Goal: Information Seeking & Learning: Find specific page/section

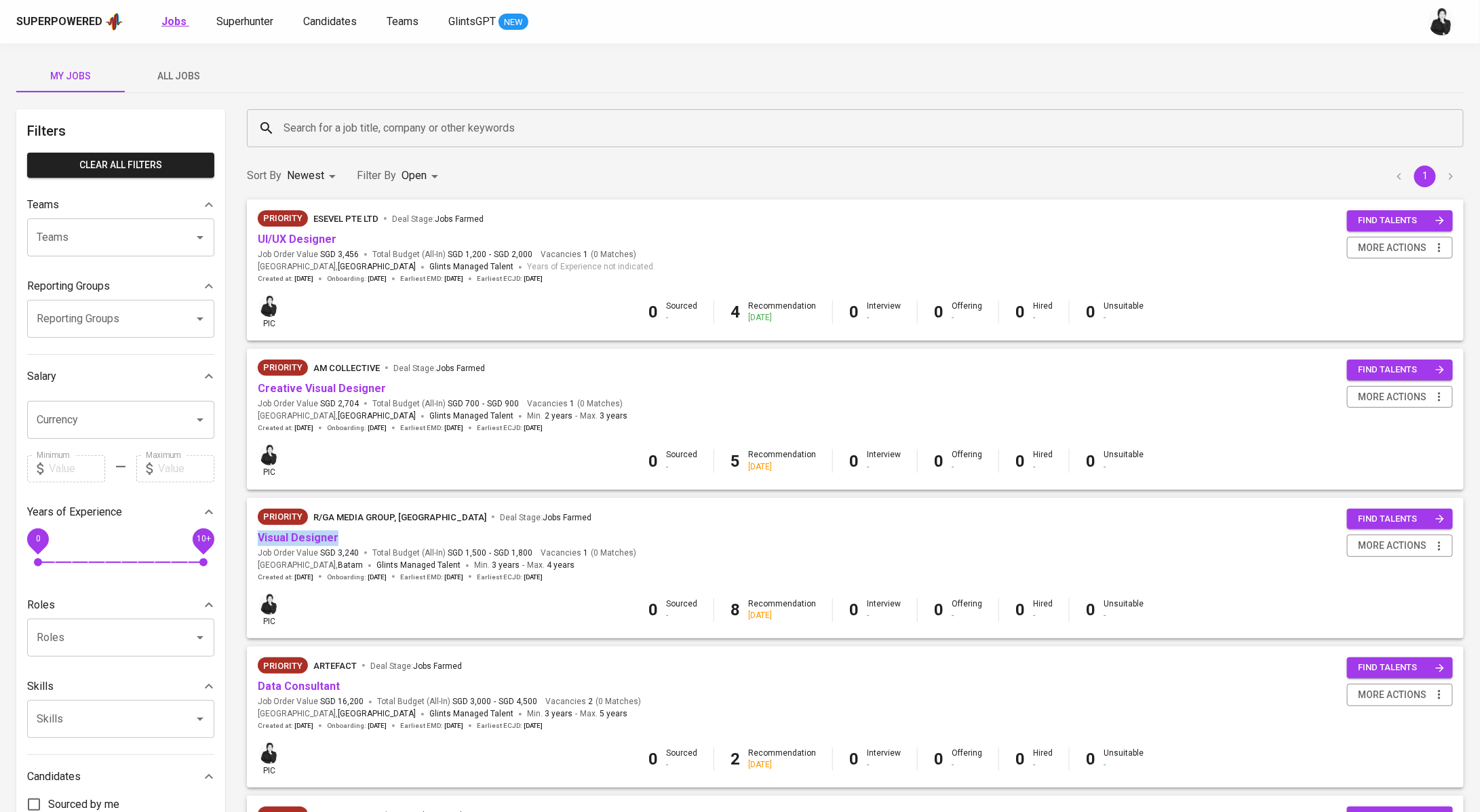
click at [175, 21] on b "Jobs" at bounding box center [174, 21] width 25 height 13
type input "OPEN"
click at [162, 79] on span "All Jobs" at bounding box center [179, 76] width 92 height 17
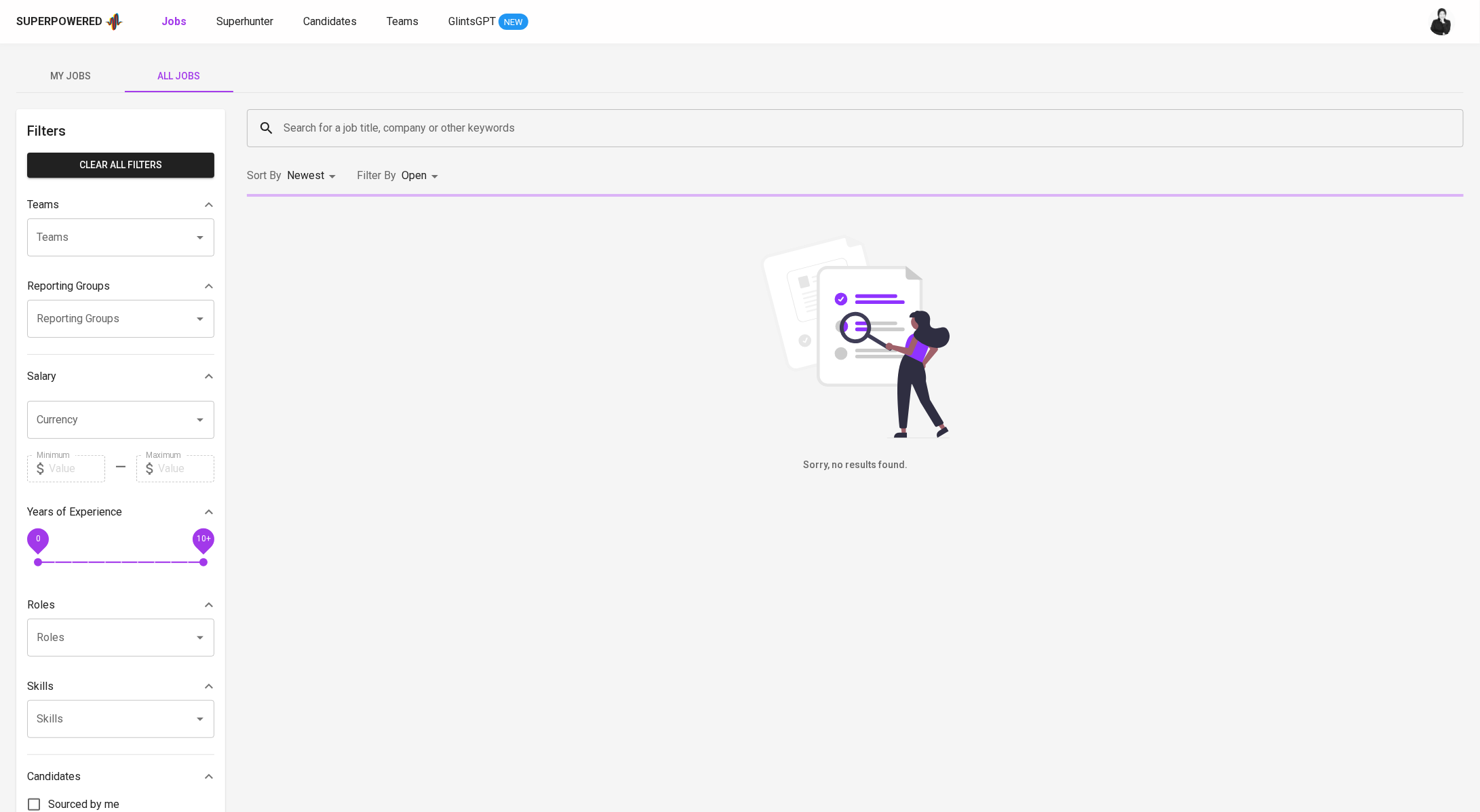
click at [505, 124] on input "Search for a job title, company or other keywords" at bounding box center [859, 128] width 1158 height 25
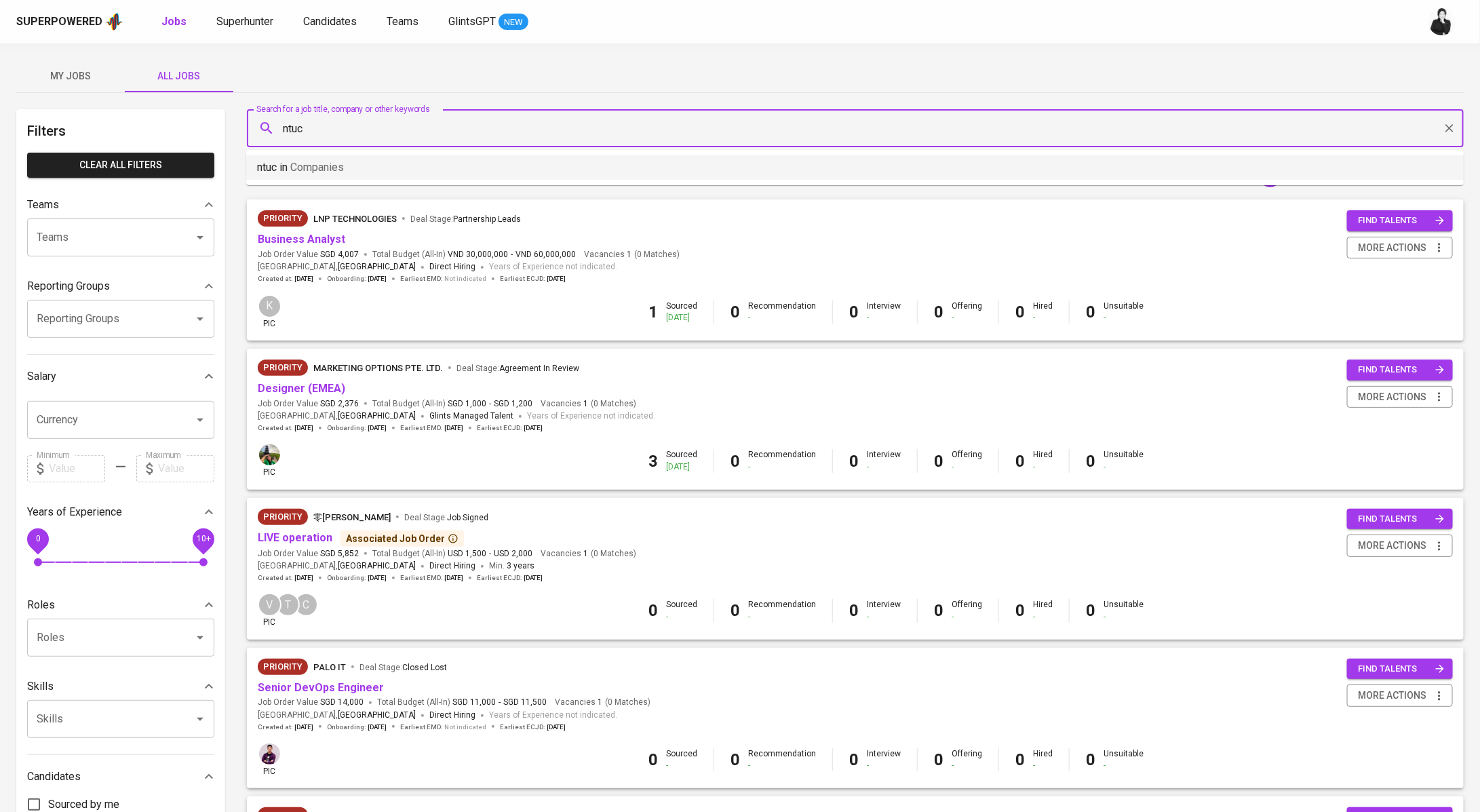
click at [406, 161] on li "ntuc in Companies" at bounding box center [855, 167] width 1217 height 25
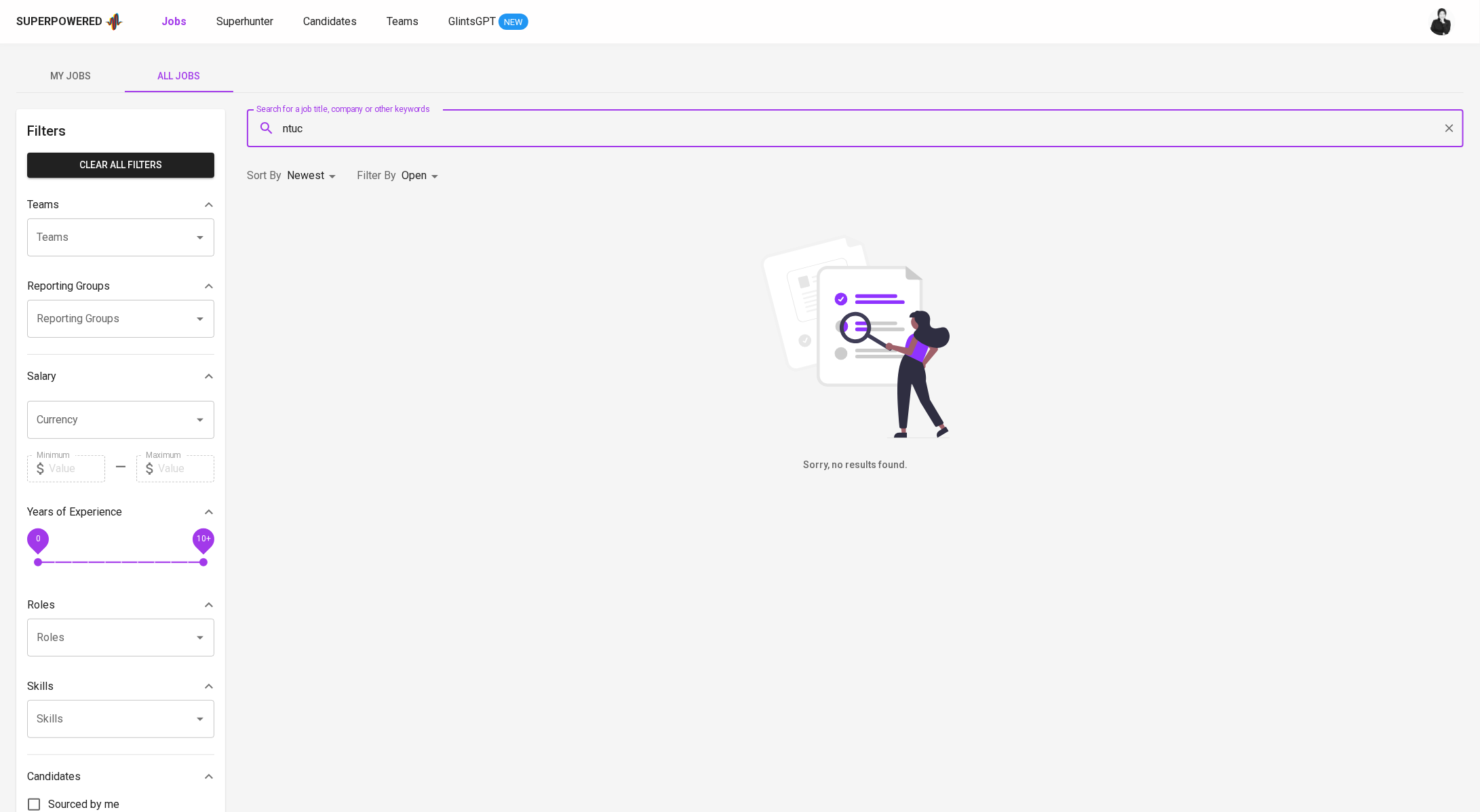
click at [335, 121] on input "ntuc" at bounding box center [859, 128] width 1158 height 25
click at [340, 167] on span "Companies" at bounding box center [317, 167] width 53 height 13
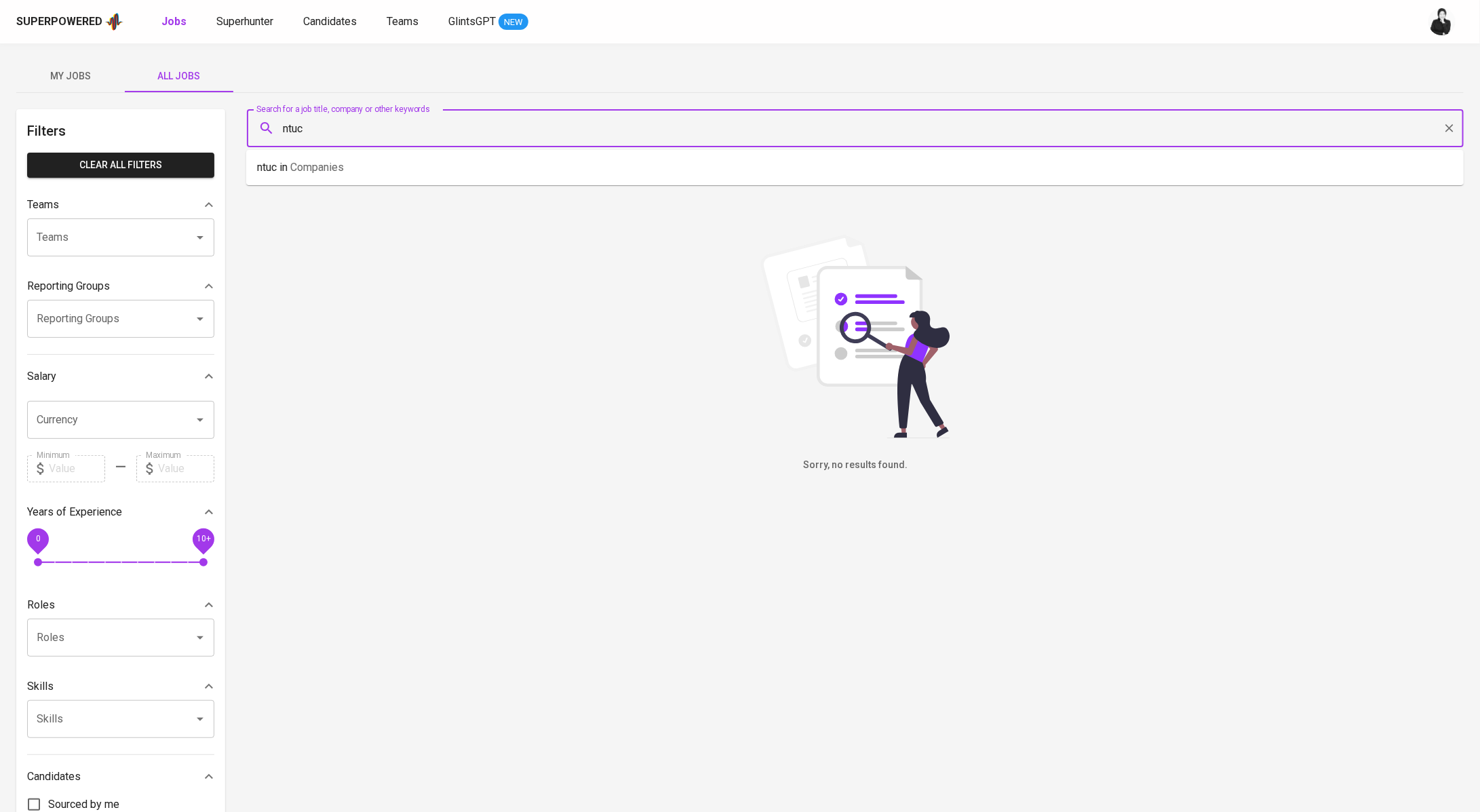
drag, startPoint x: 311, startPoint y: 129, endPoint x: 261, endPoint y: 124, distance: 50.2
click at [261, 124] on div "ntuc Search for a job title, company or other keywords" at bounding box center [856, 128] width 1217 height 38
type input "ntuc"
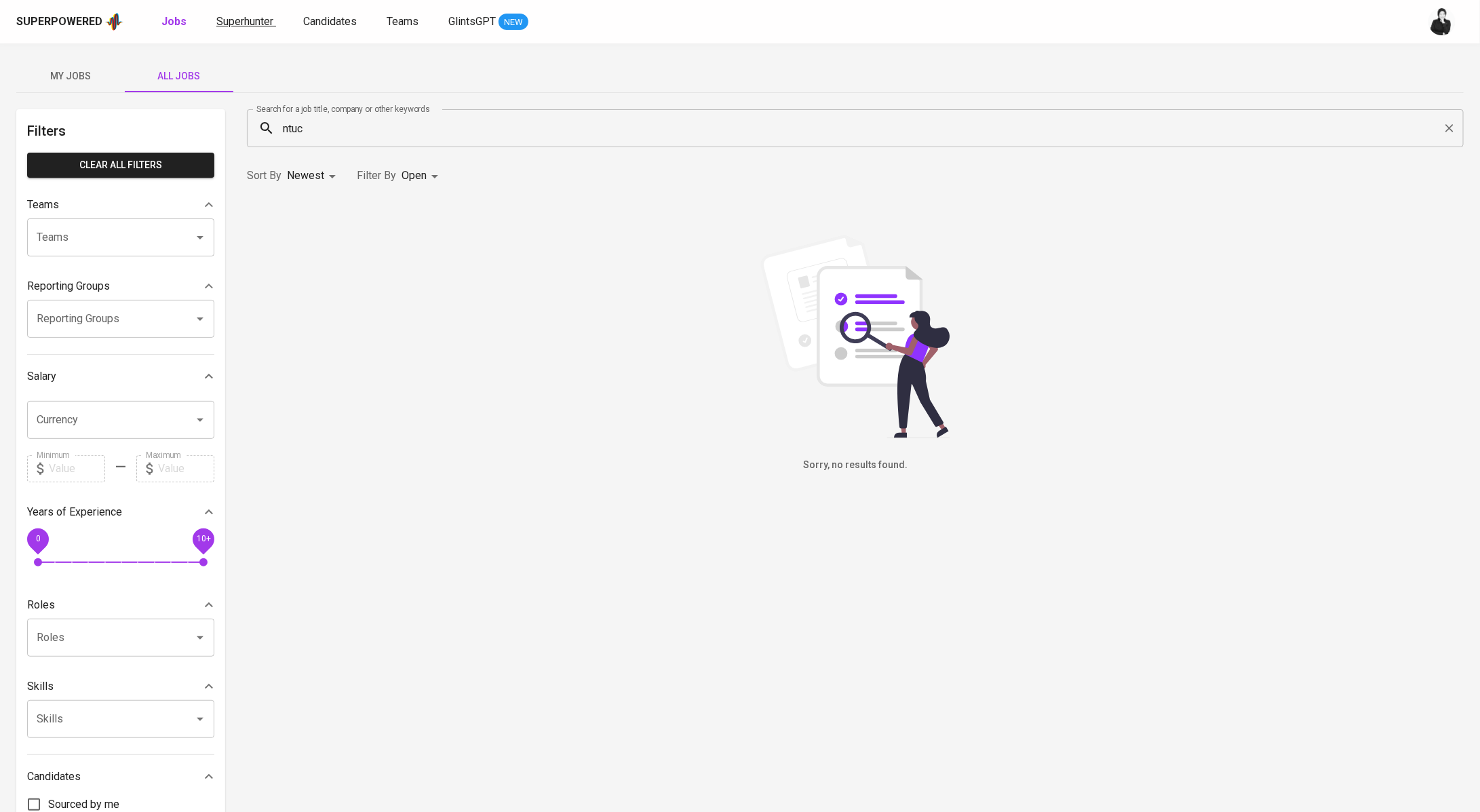
click at [249, 22] on span "Superhunter" at bounding box center [244, 21] width 57 height 13
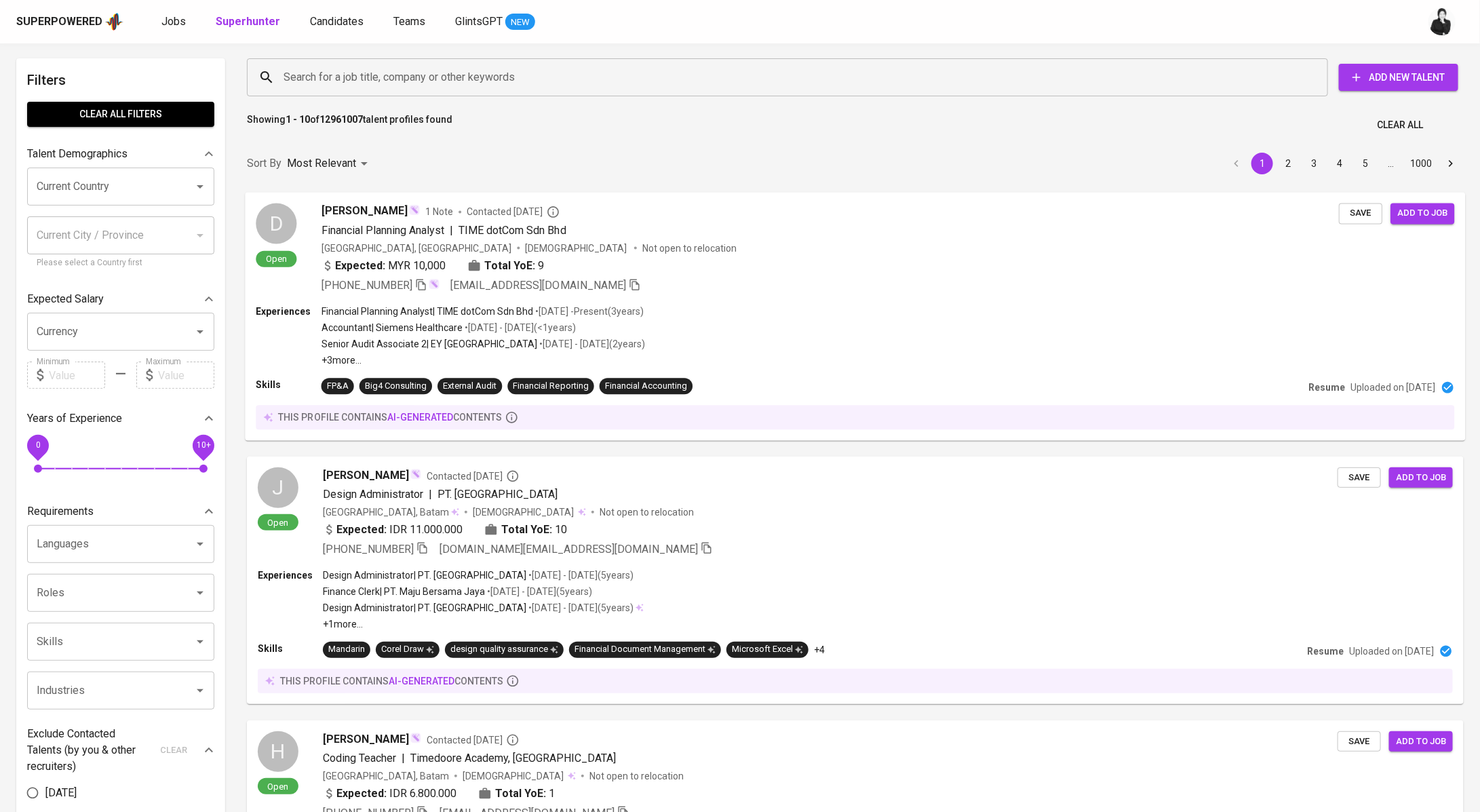
scroll to position [4, 0]
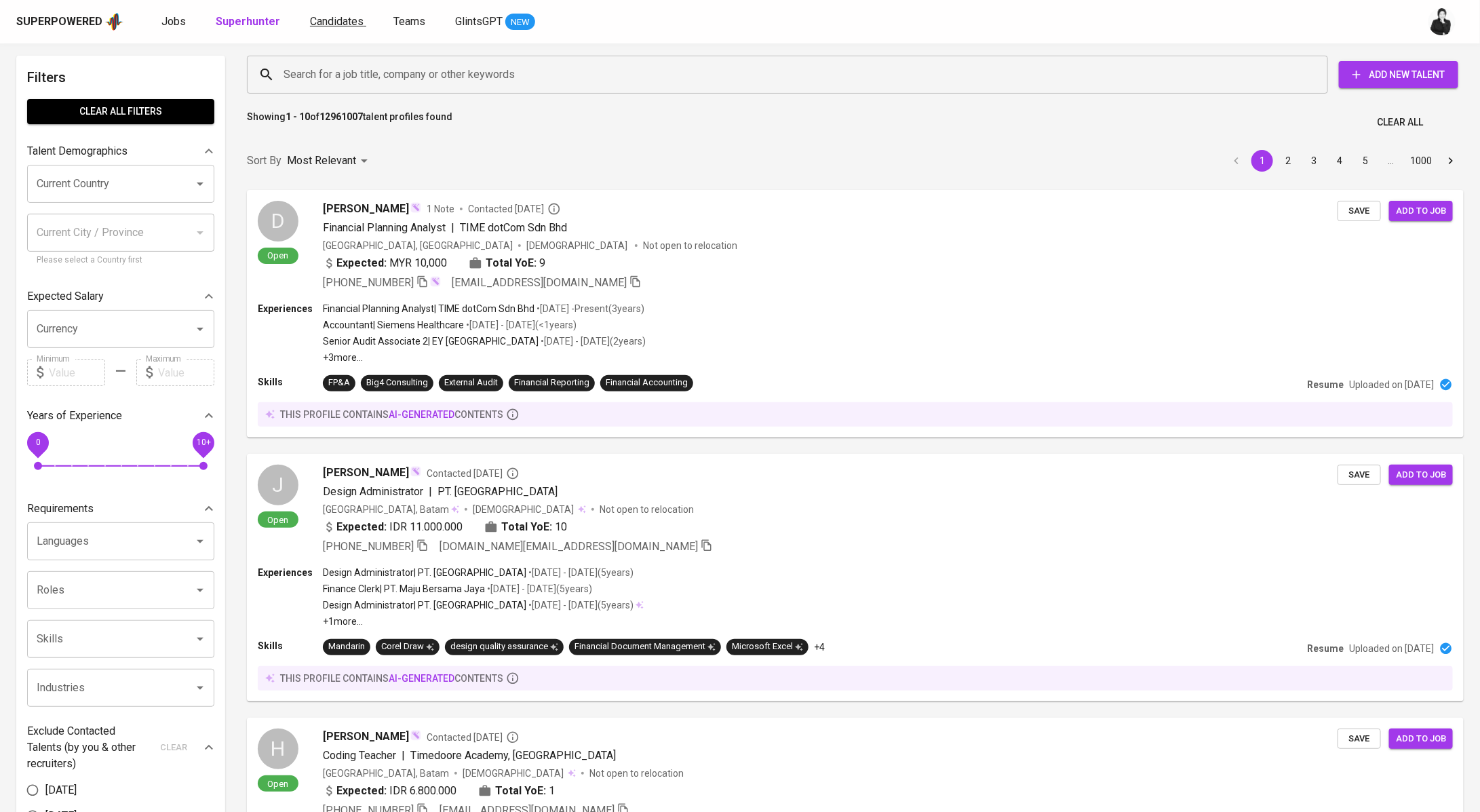
click at [328, 21] on span "Candidates" at bounding box center [336, 21] width 53 height 13
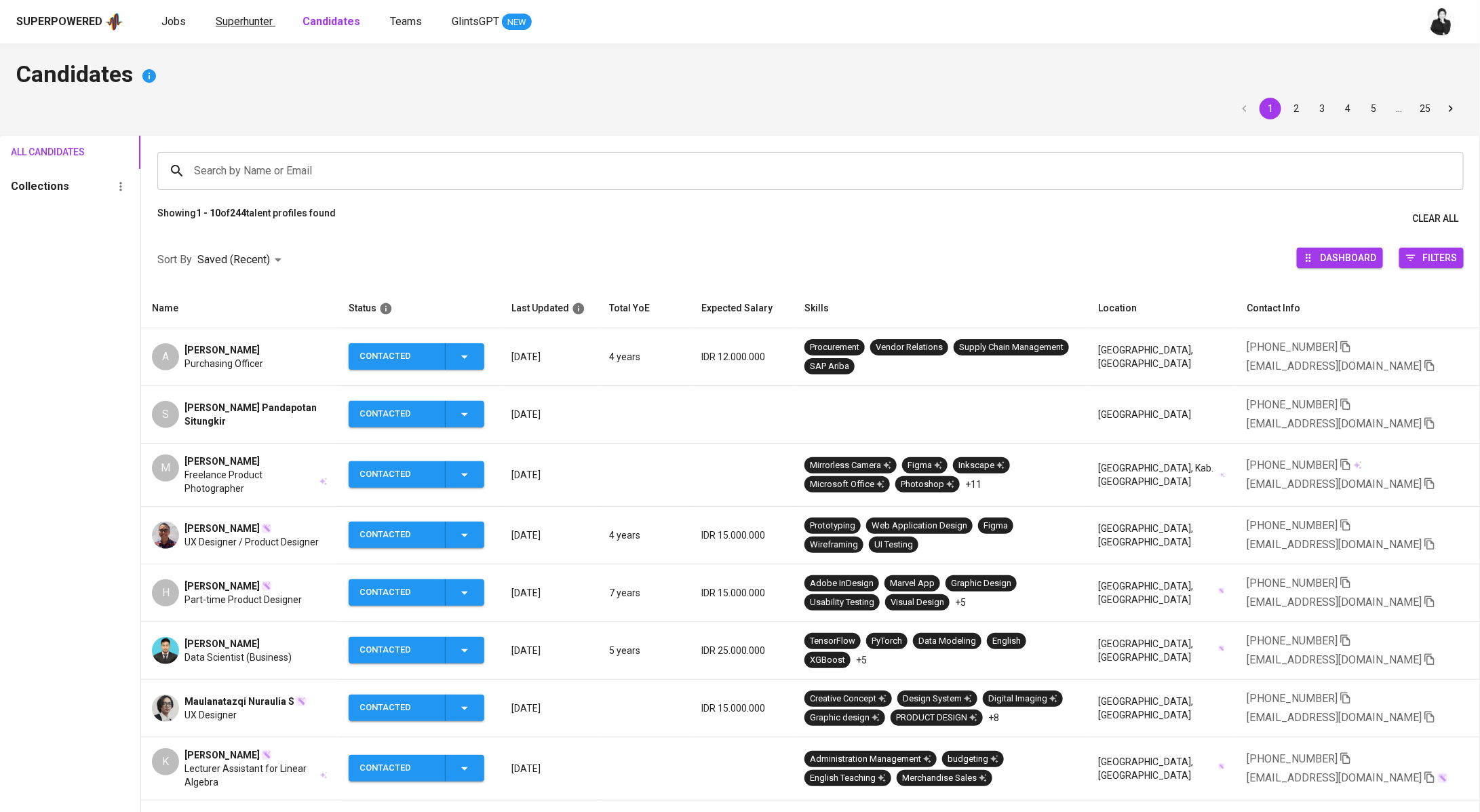
click at [230, 19] on span "Superhunter" at bounding box center [244, 21] width 57 height 13
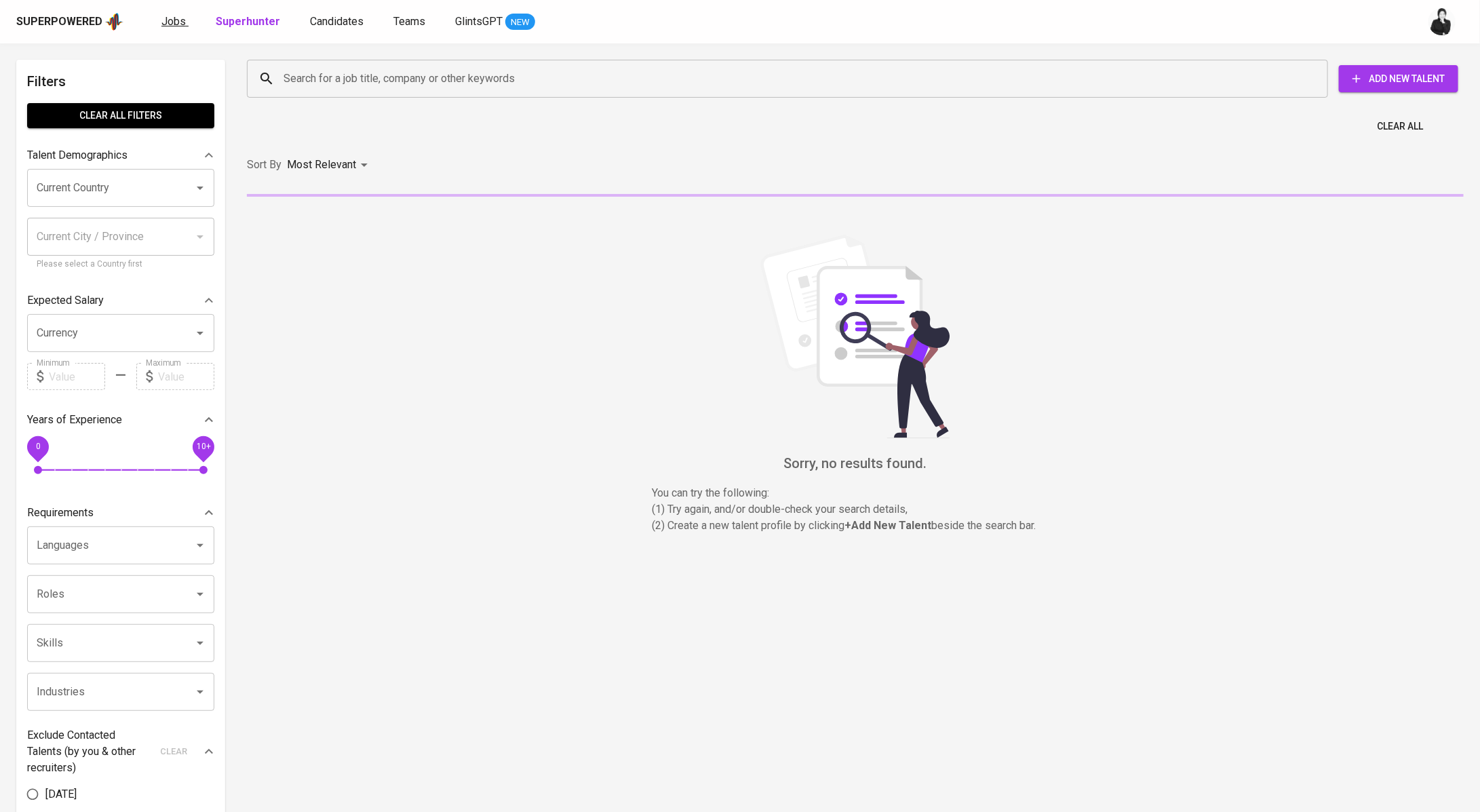
click at [174, 21] on span "Jobs" at bounding box center [174, 21] width 25 height 13
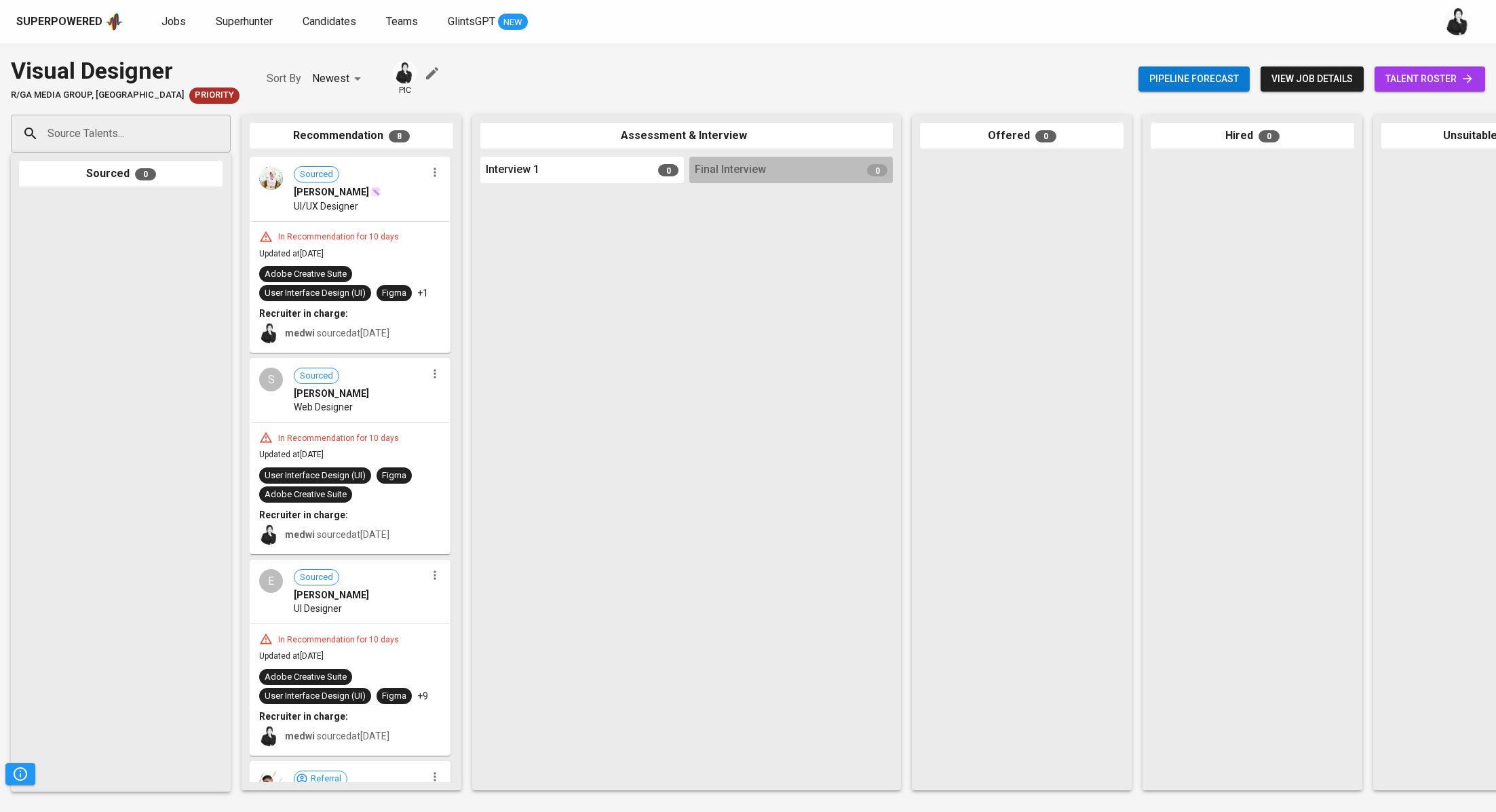
click at [1419, 89] on link "talent roster" at bounding box center [1430, 79] width 111 height 25
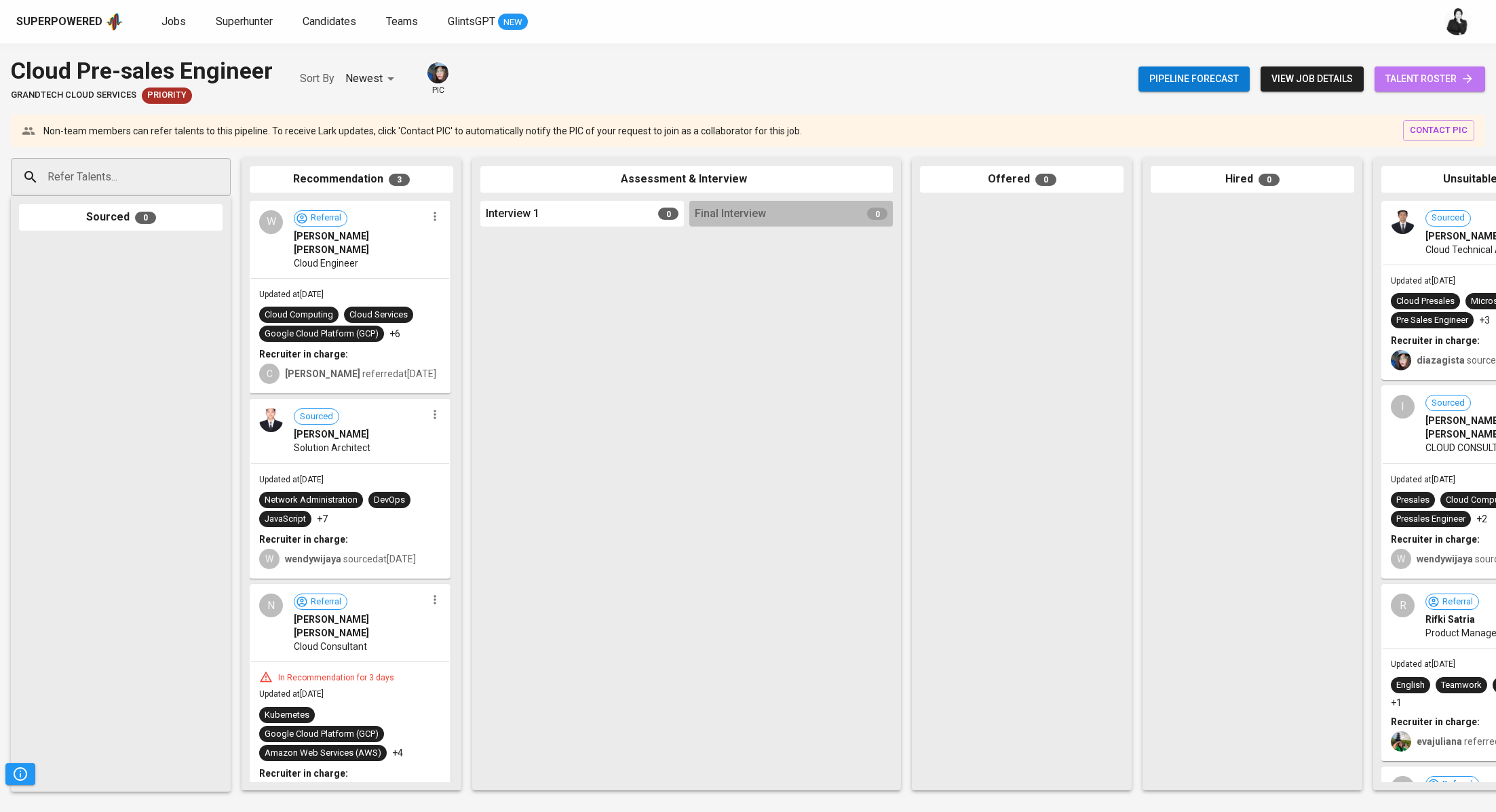
click at [1397, 77] on span "talent roster" at bounding box center [1430, 79] width 89 height 17
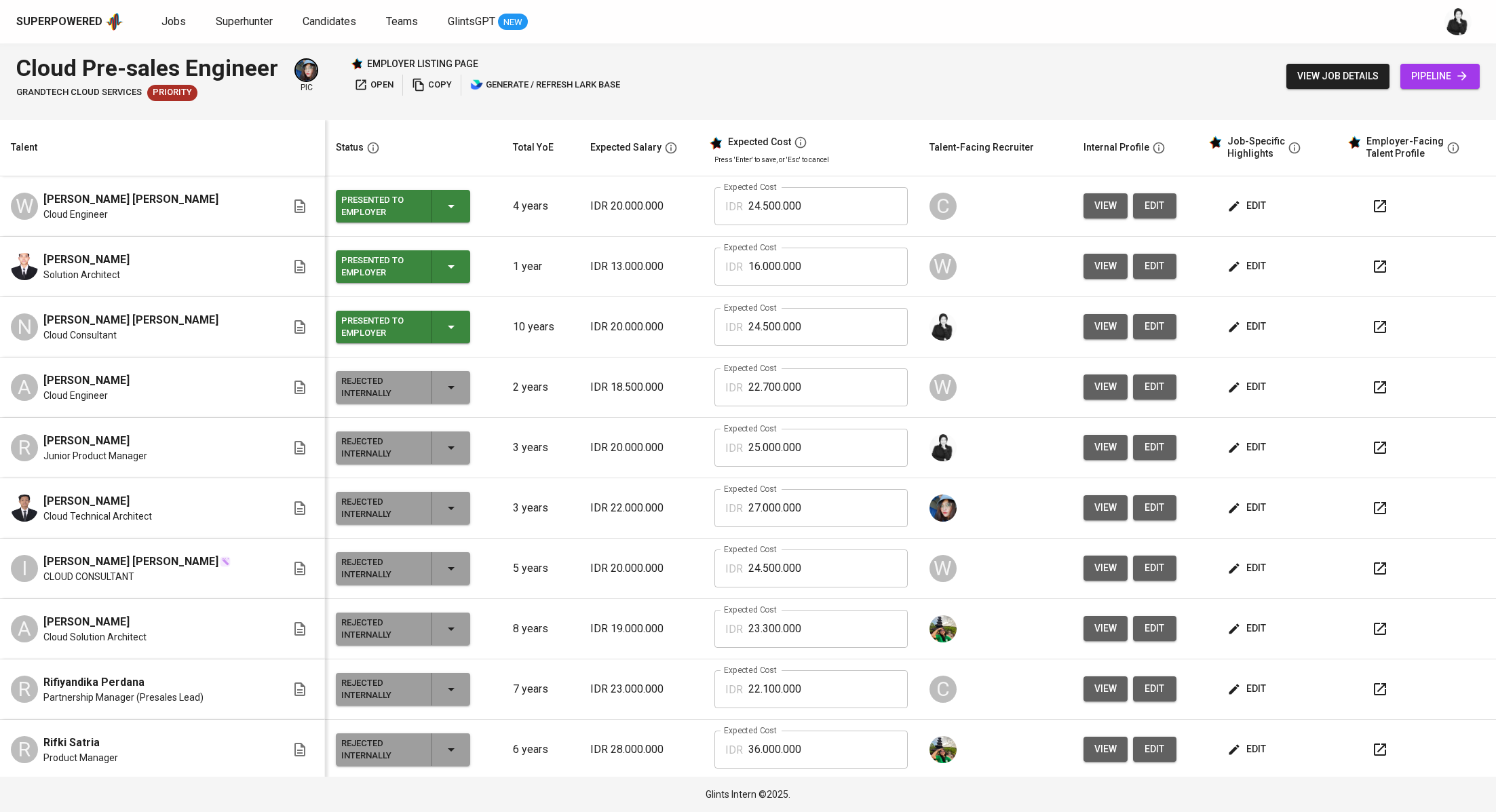
click at [1370, 322] on button "button" at bounding box center [1380, 327] width 33 height 33
click at [1233, 331] on span "edit" at bounding box center [1248, 326] width 36 height 17
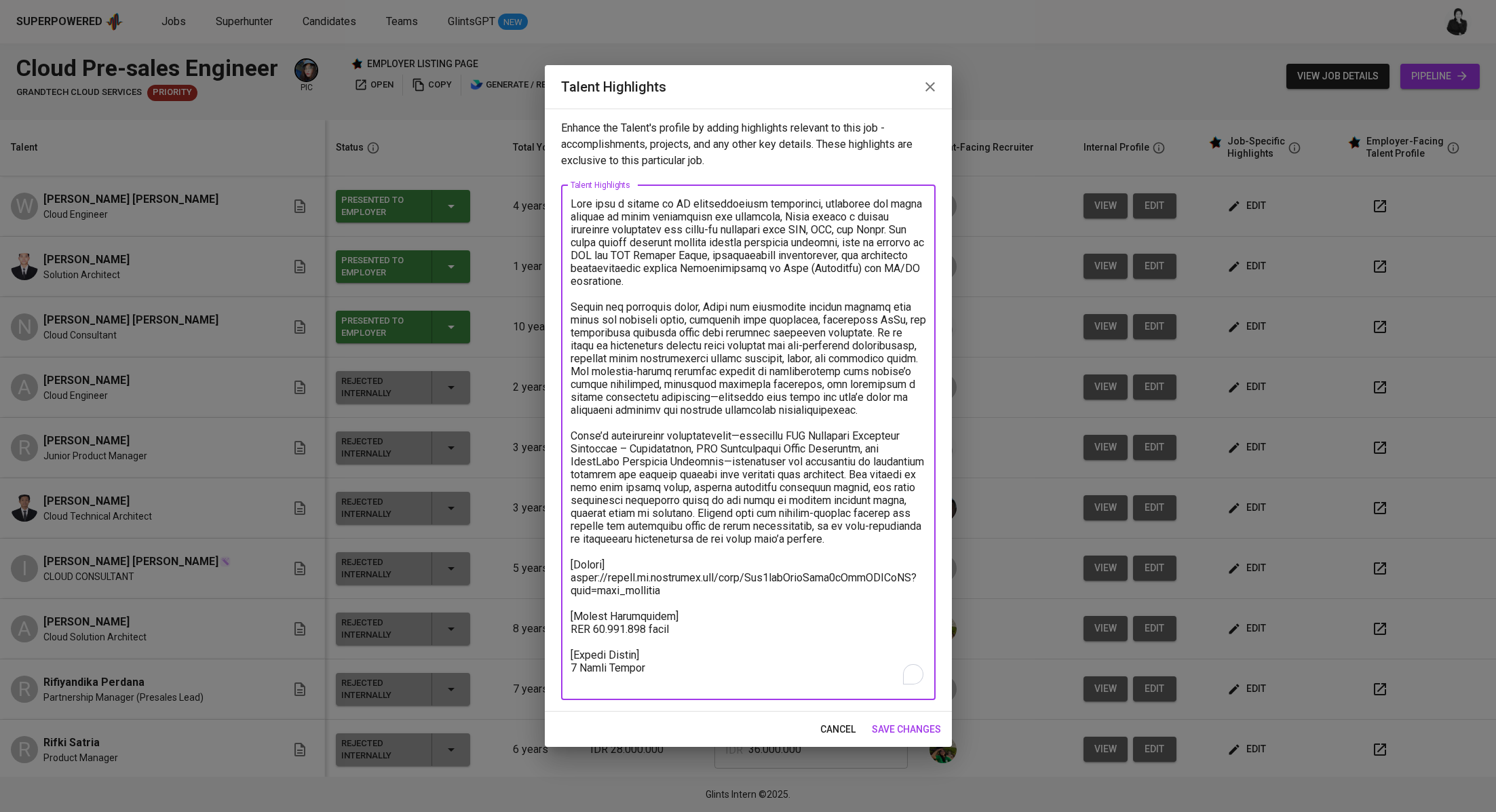
drag, startPoint x: 620, startPoint y: 588, endPoint x: 570, endPoint y: 590, distance: 50.0
click at [570, 590] on textarea "To enrich screen reader interactions, please activate Accessibility in Grammarl…" at bounding box center [748, 442] width 355 height 490
paste textarea "Wv9xb7kFZo1SbZxDbIxllWohgPb"
type textarea "With over a decade of IT infrastructure experience, including six years focused…"
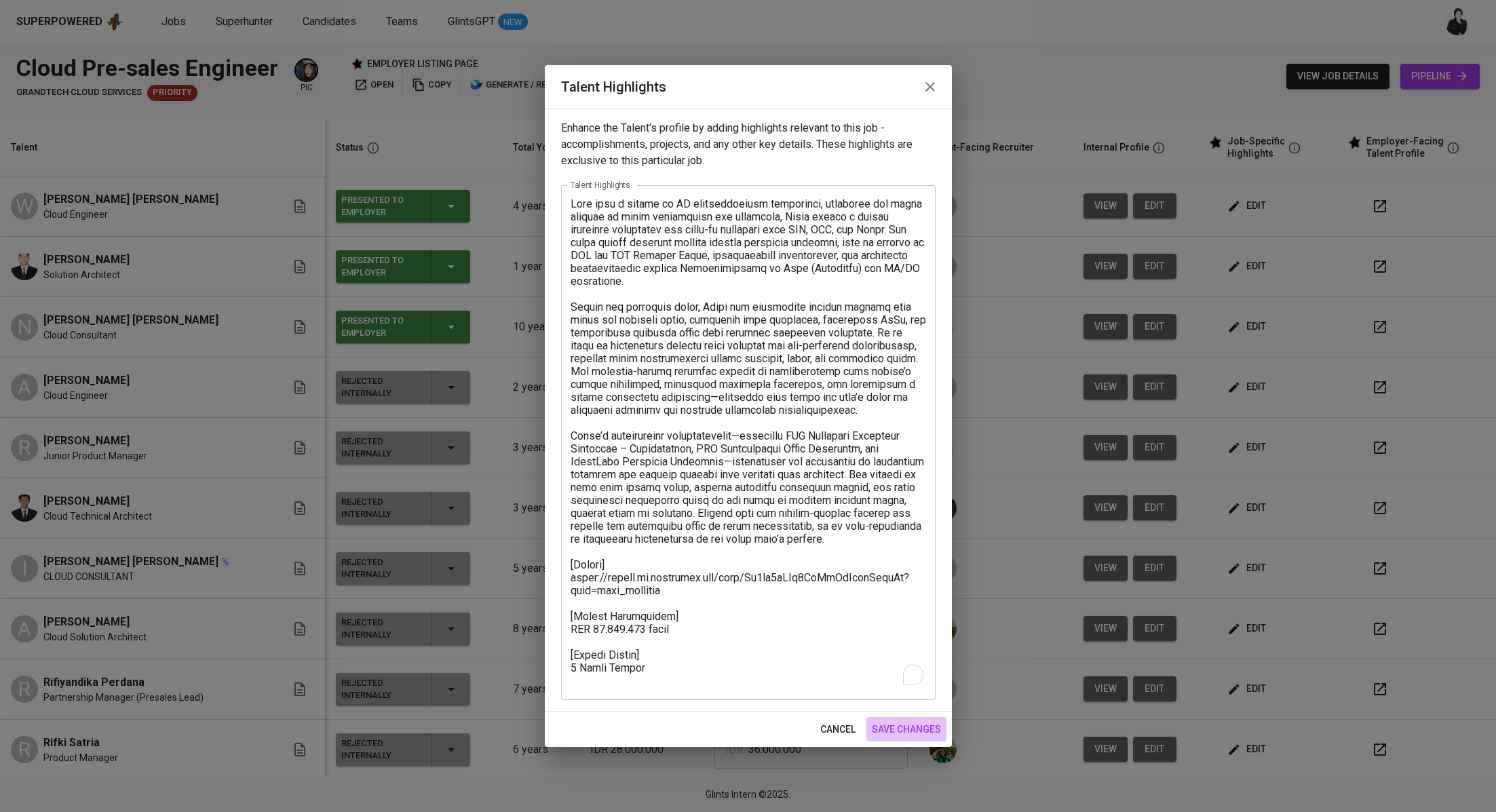
click at [893, 730] on span "save changes" at bounding box center [907, 729] width 69 height 17
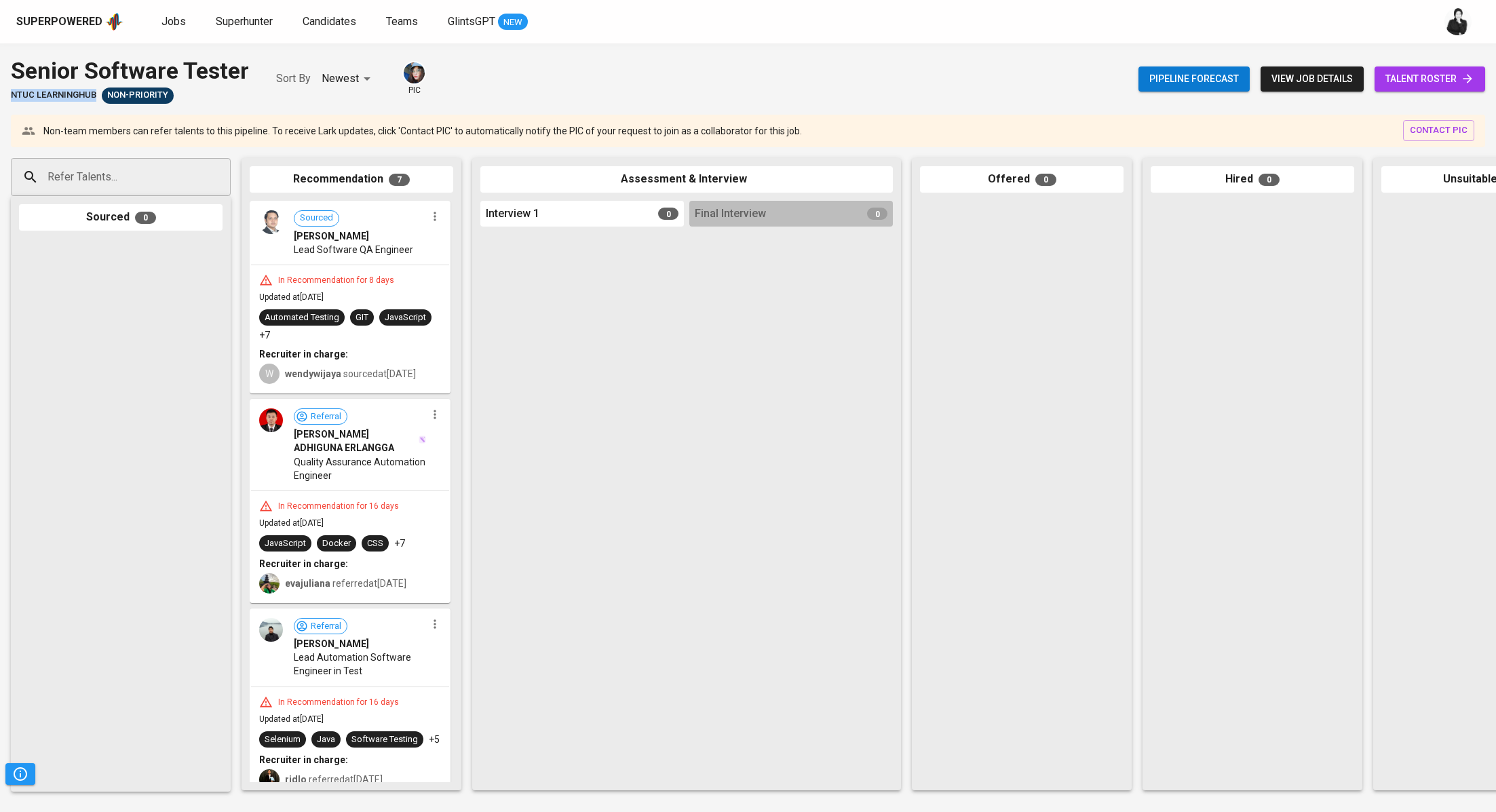
drag, startPoint x: 96, startPoint y: 98, endPoint x: 11, endPoint y: 91, distance: 85.3
click at [11, 91] on div "NTUC LearningHub Non-Priority" at bounding box center [130, 96] width 238 height 16
copy span "NTUC LearningHub"
click at [144, 30] on div "Superpowered Jobs Superhunter Candidates Teams GlintsGPT NEW" at bounding box center [726, 21] width 1421 height 21
click at [175, 21] on span "Jobs" at bounding box center [174, 21] width 25 height 13
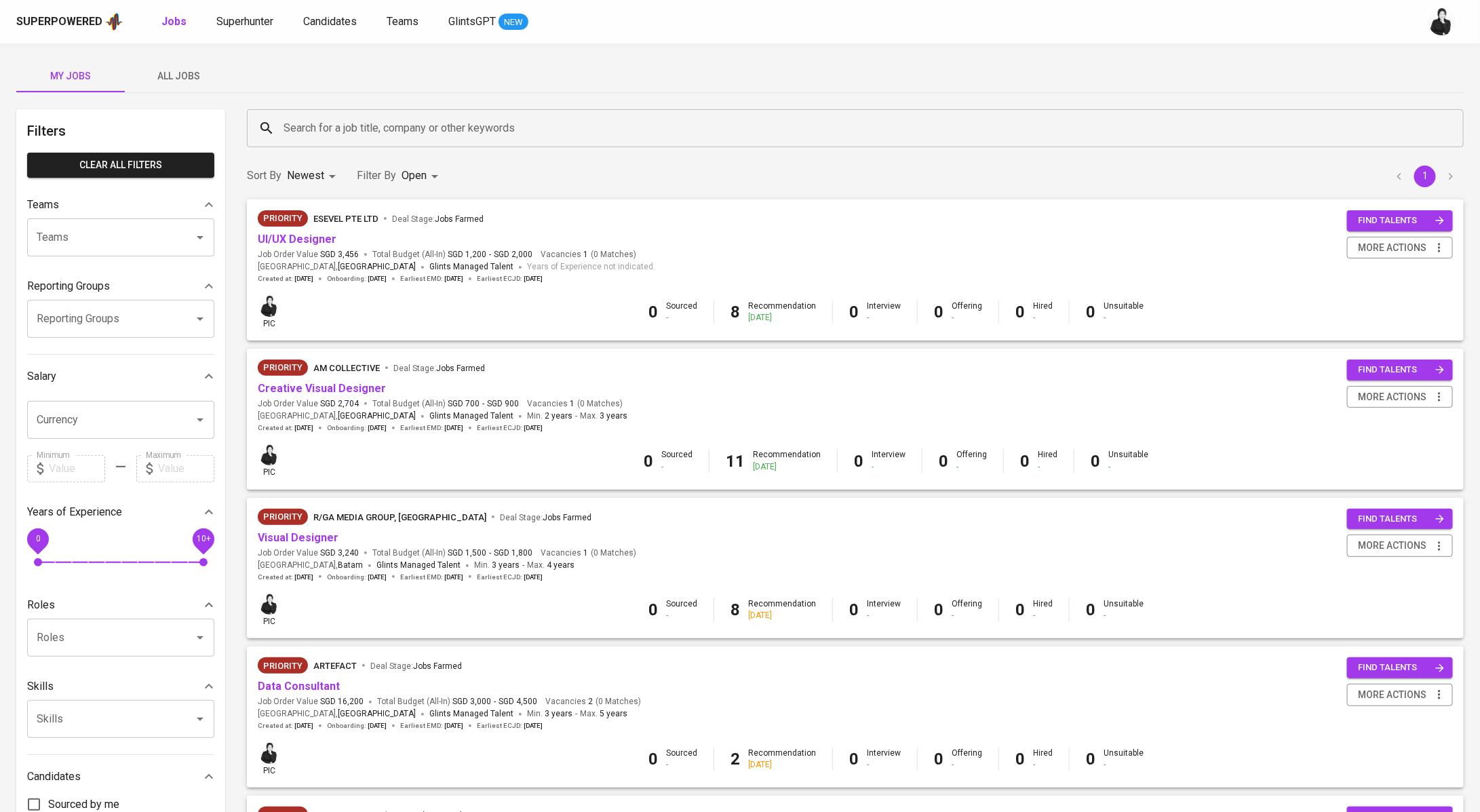
click at [197, 53] on div "My Jobs All Jobs Filters Clear All filters Teams Teams Teams Reporting Groups R…" at bounding box center [740, 591] width 1480 height 1097
click at [180, 72] on span "All Jobs" at bounding box center [179, 76] width 92 height 17
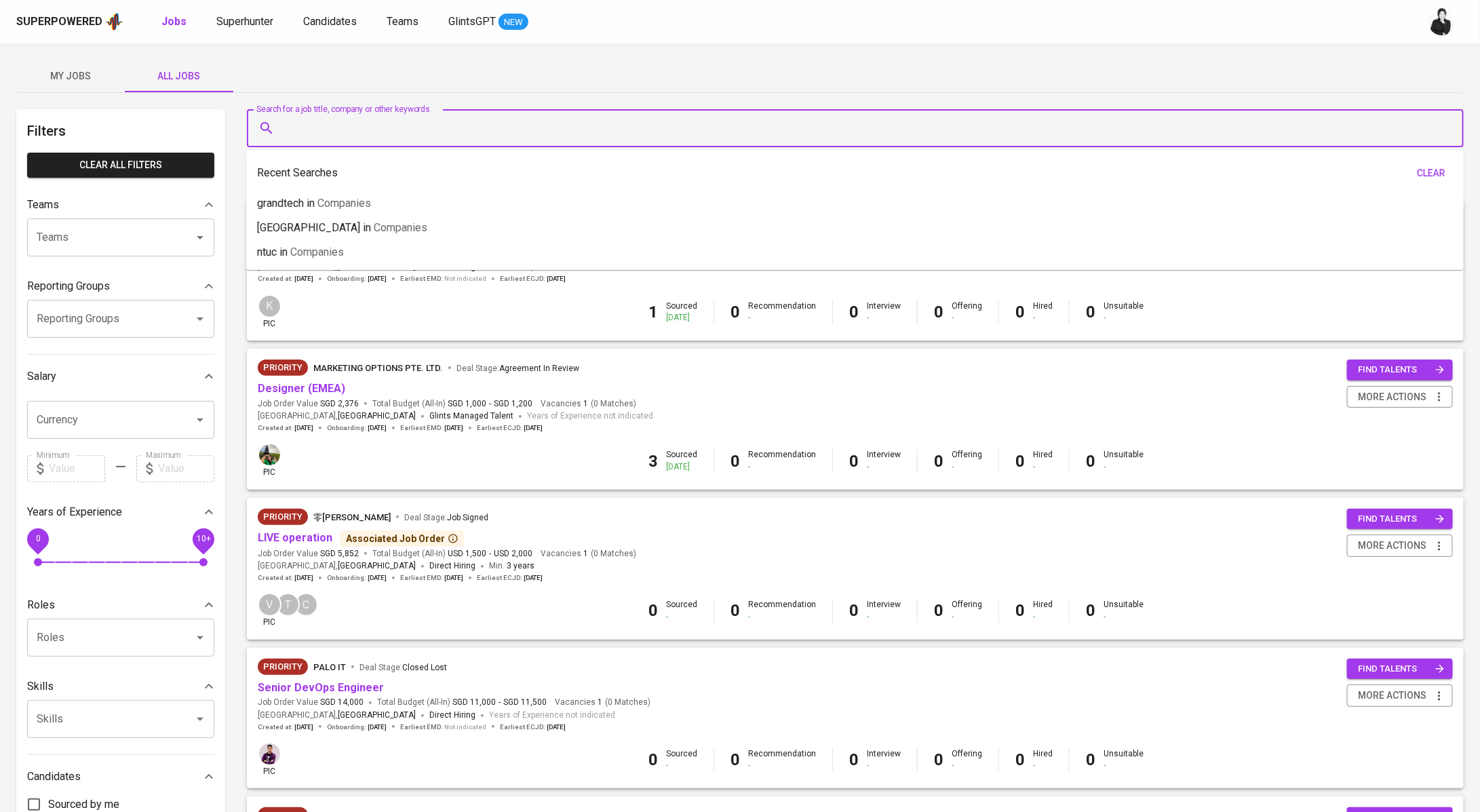
click at [413, 131] on input "Search for a job title, company or other keywords" at bounding box center [859, 128] width 1158 height 25
paste input "NTUC LearningHub"
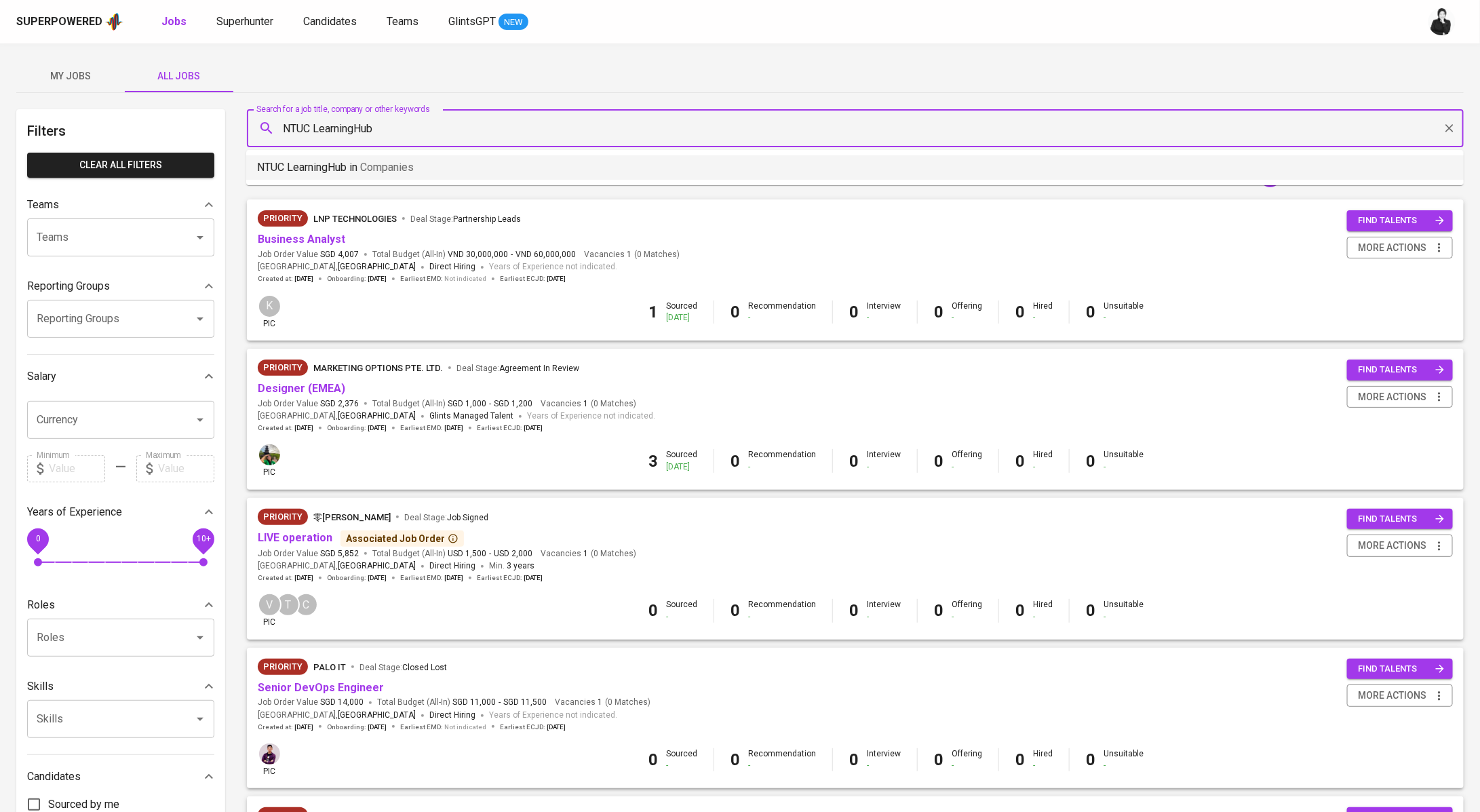
drag, startPoint x: 418, startPoint y: 159, endPoint x: 432, endPoint y: 159, distance: 14.0
click at [419, 159] on li "NTUC LearningHub in Companies" at bounding box center [855, 167] width 1217 height 25
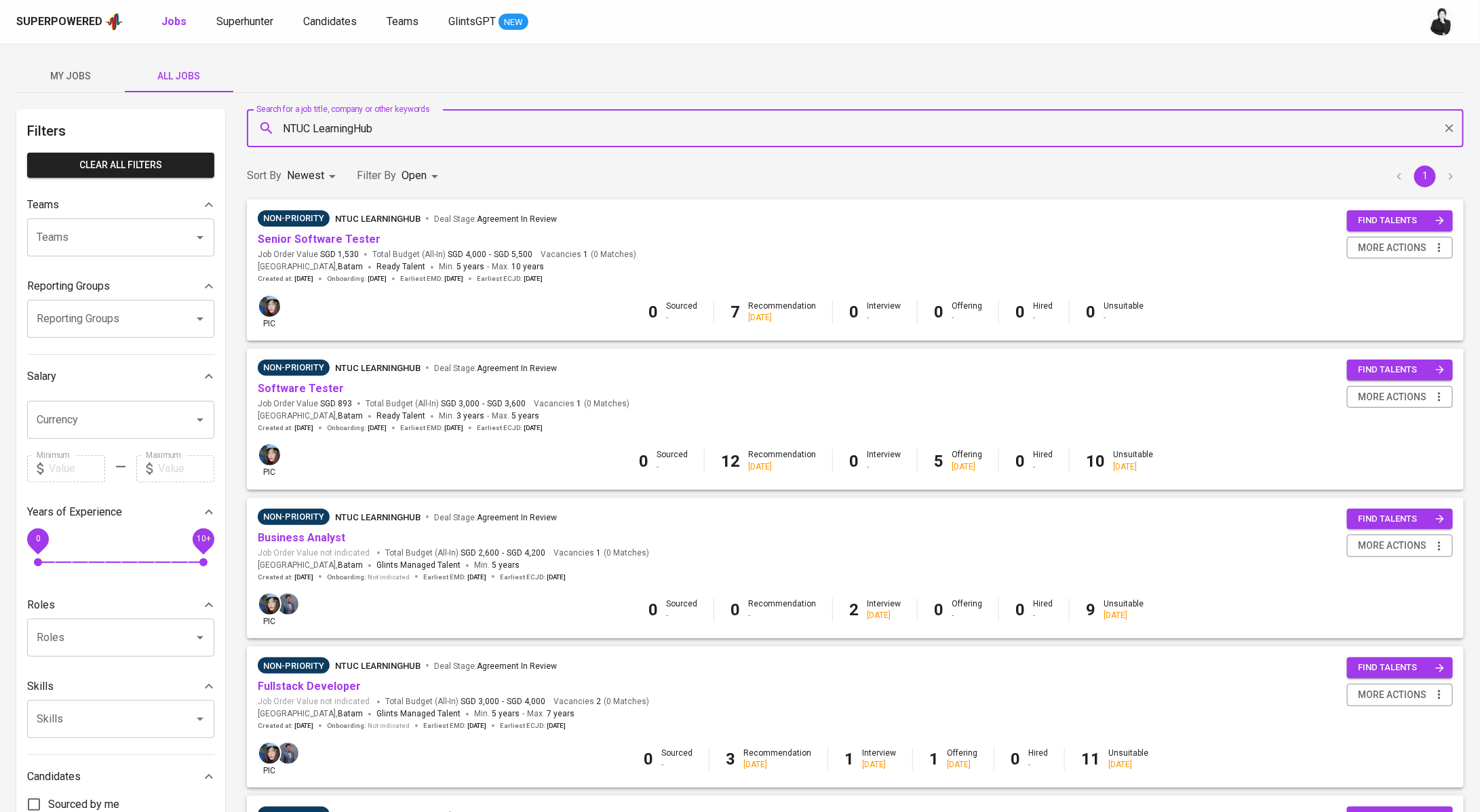
type input "NTUC LearningHub"
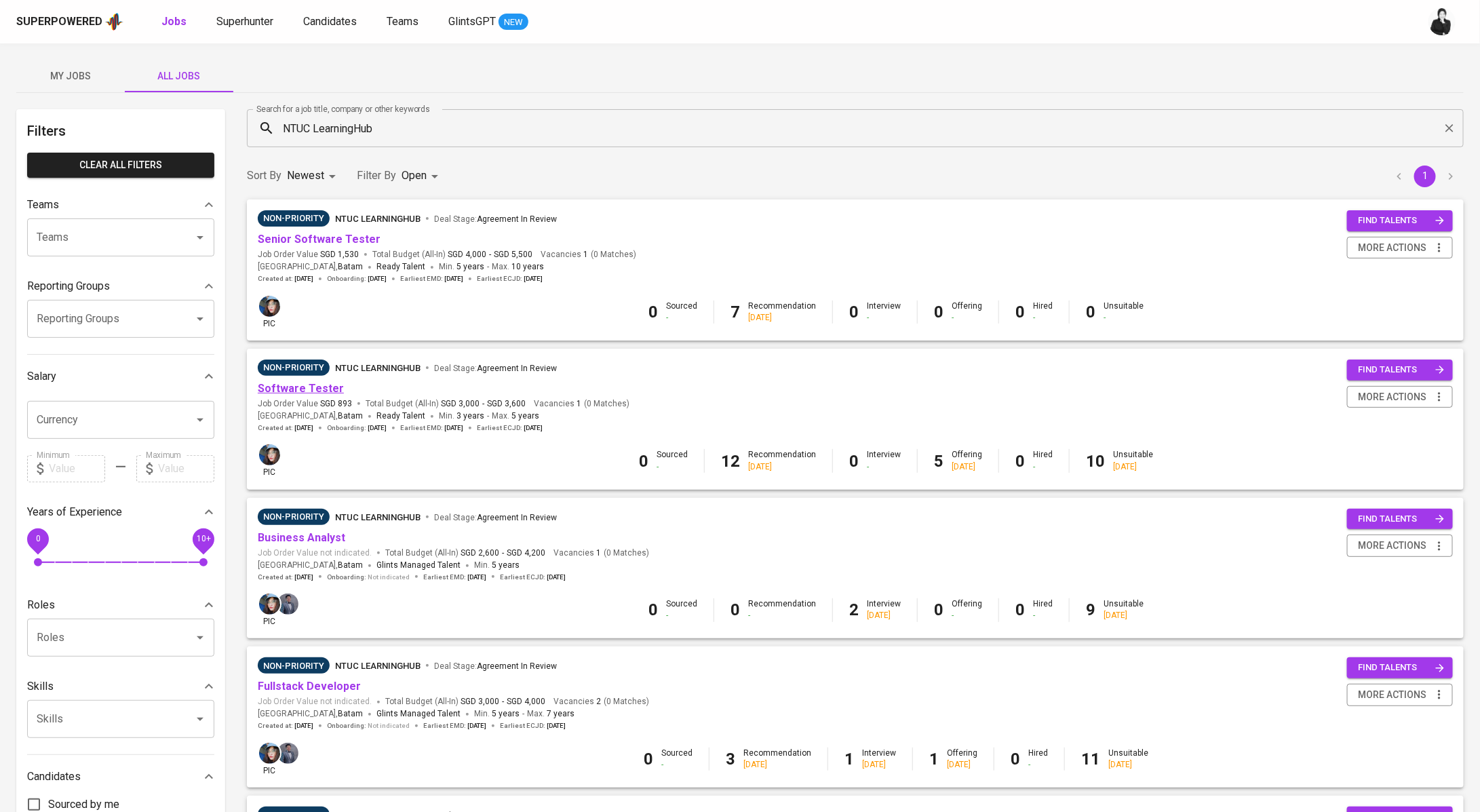
click at [326, 390] on link "Software Tester" at bounding box center [300, 389] width 86 height 13
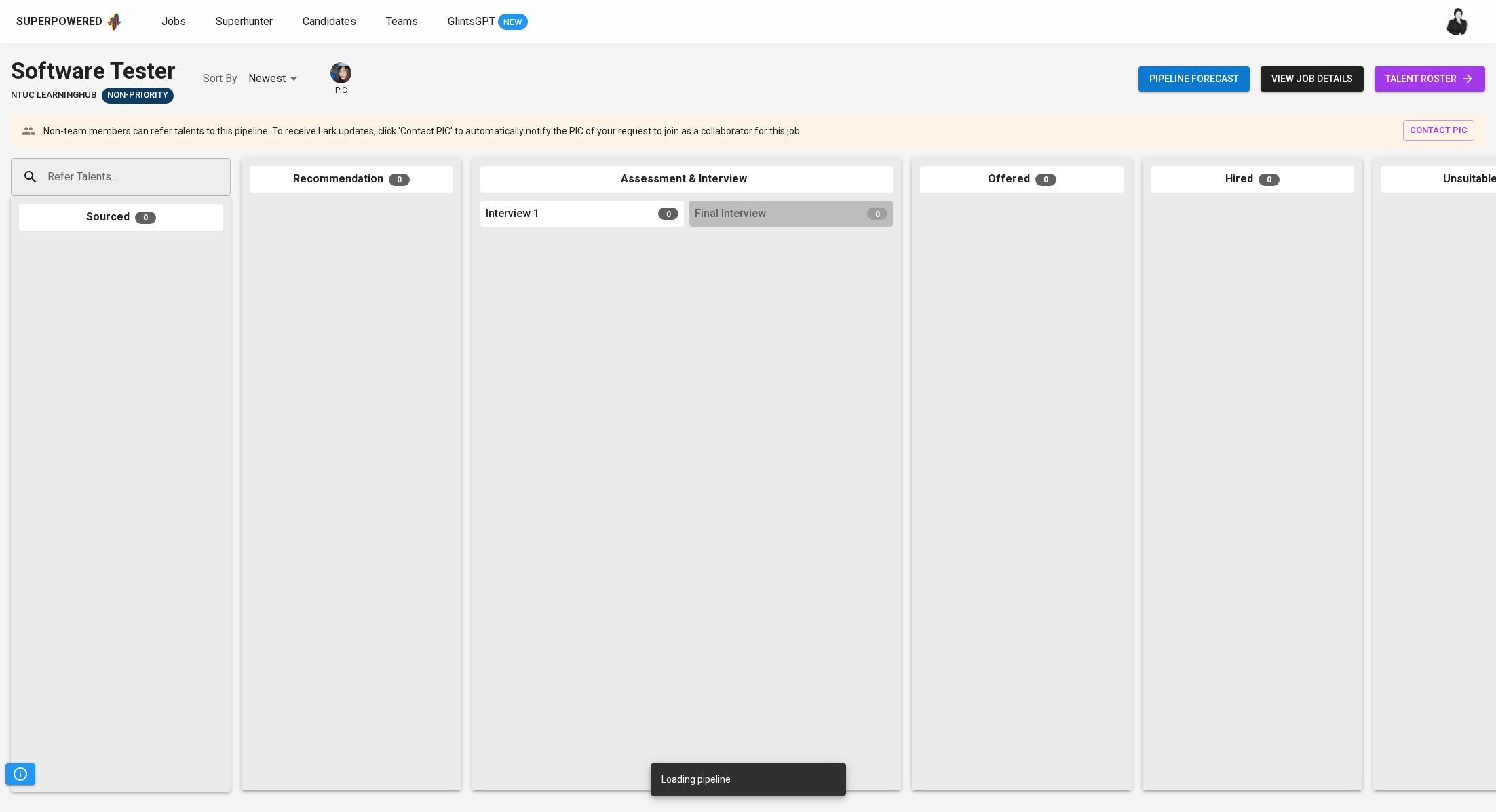
click at [1422, 84] on span "talent roster" at bounding box center [1430, 79] width 89 height 17
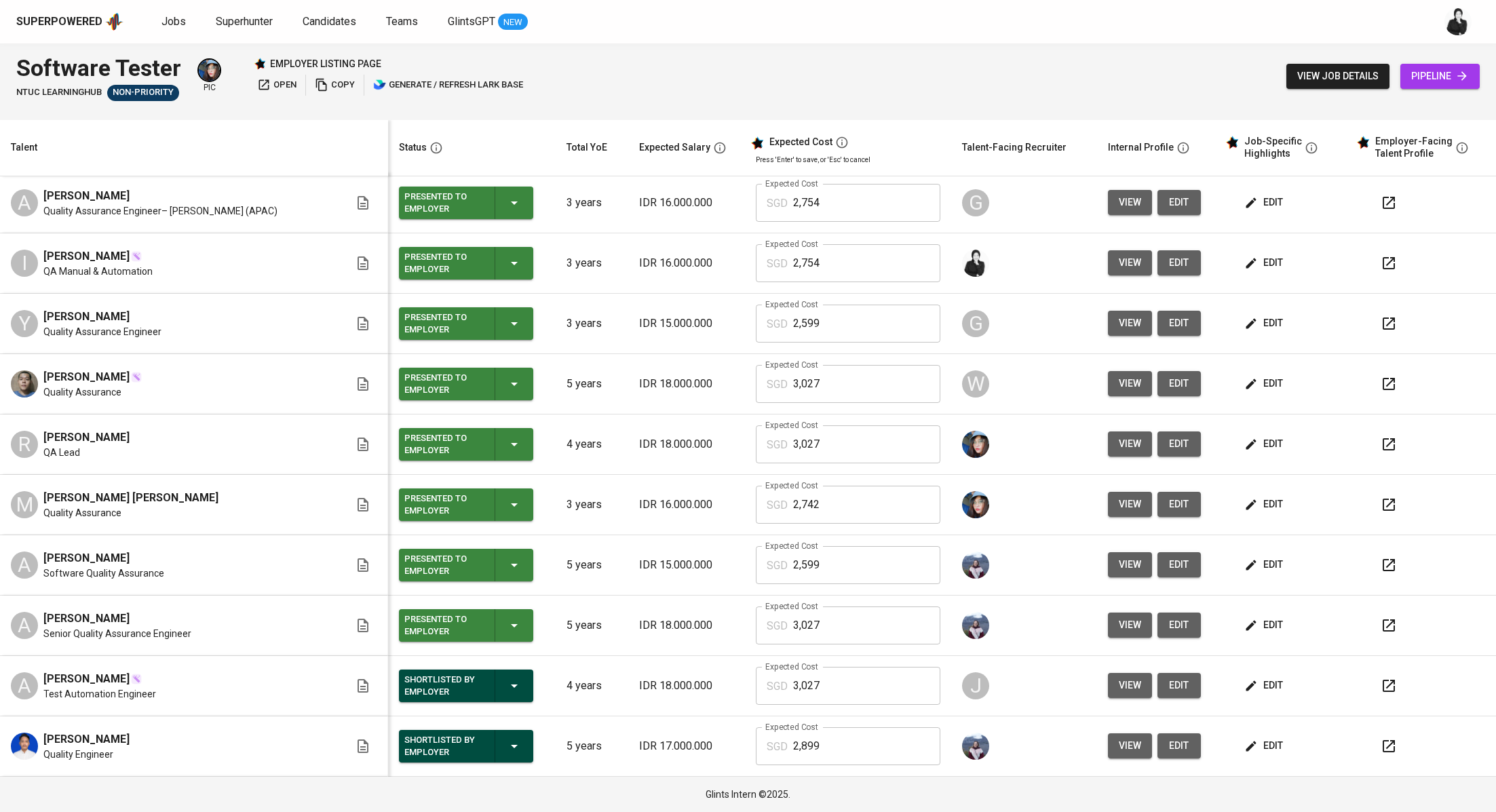
scroll to position [4, 0]
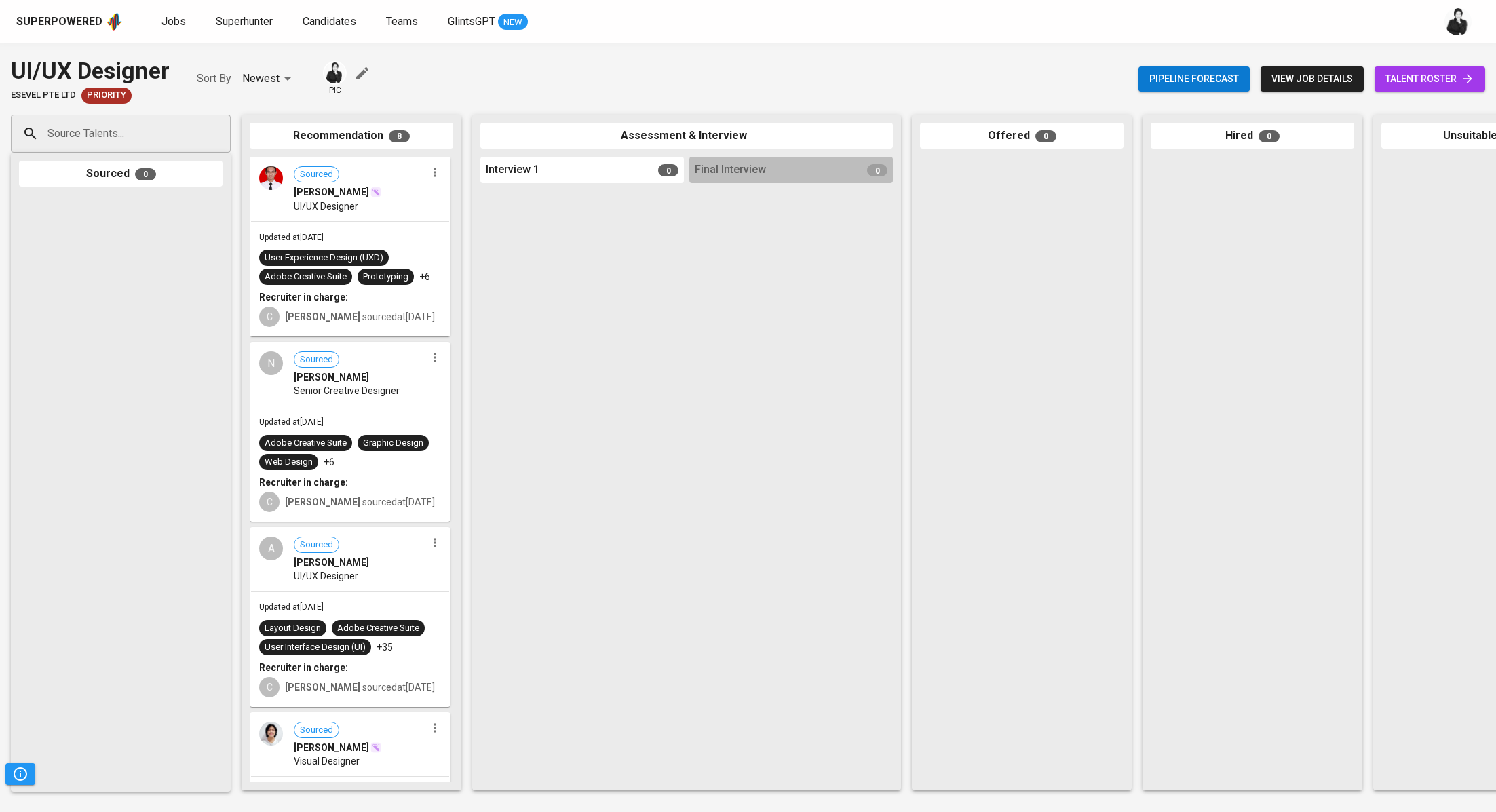
click at [1430, 79] on span "talent roster" at bounding box center [1430, 79] width 89 height 17
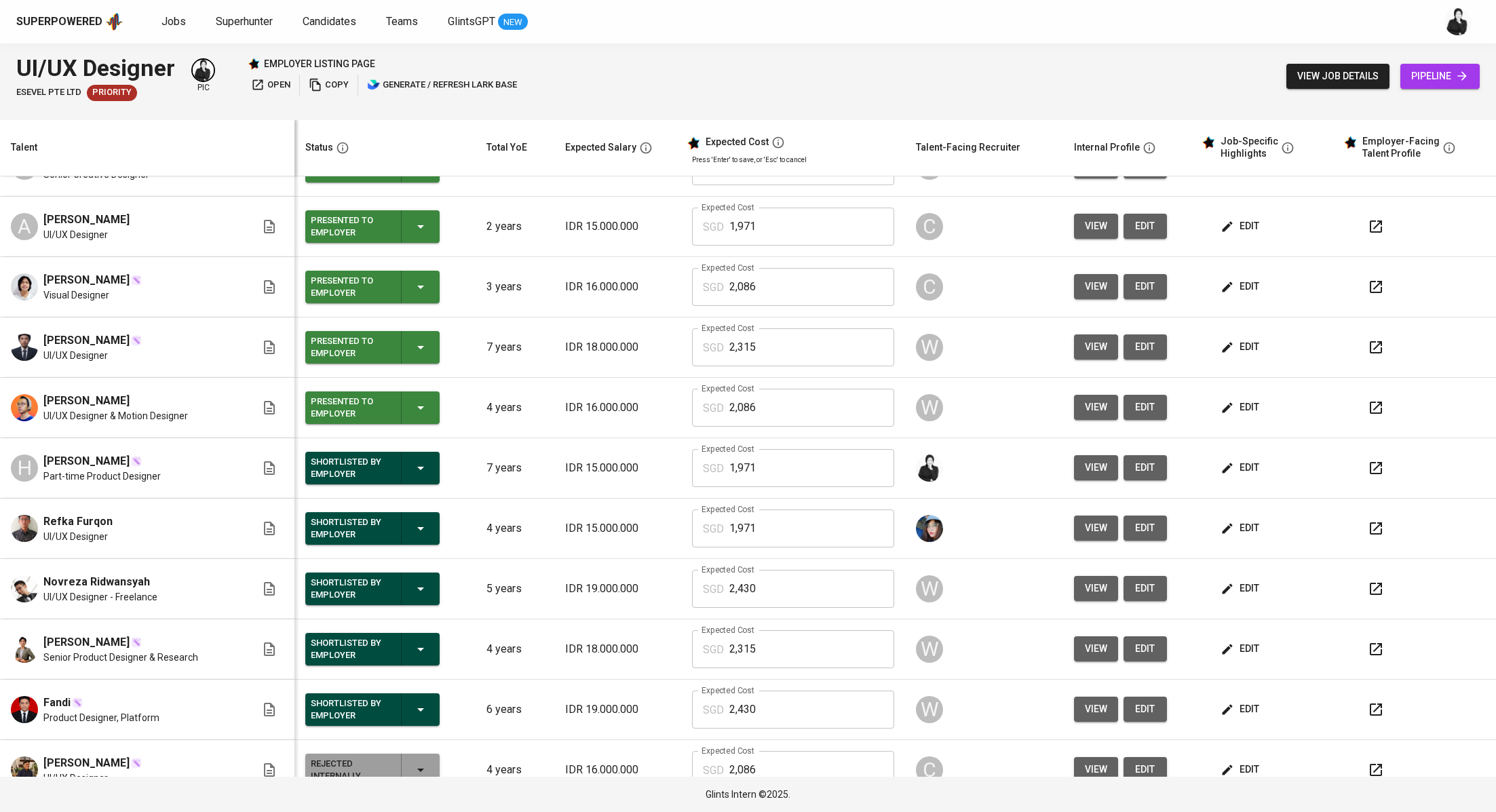
scroll to position [221, 0]
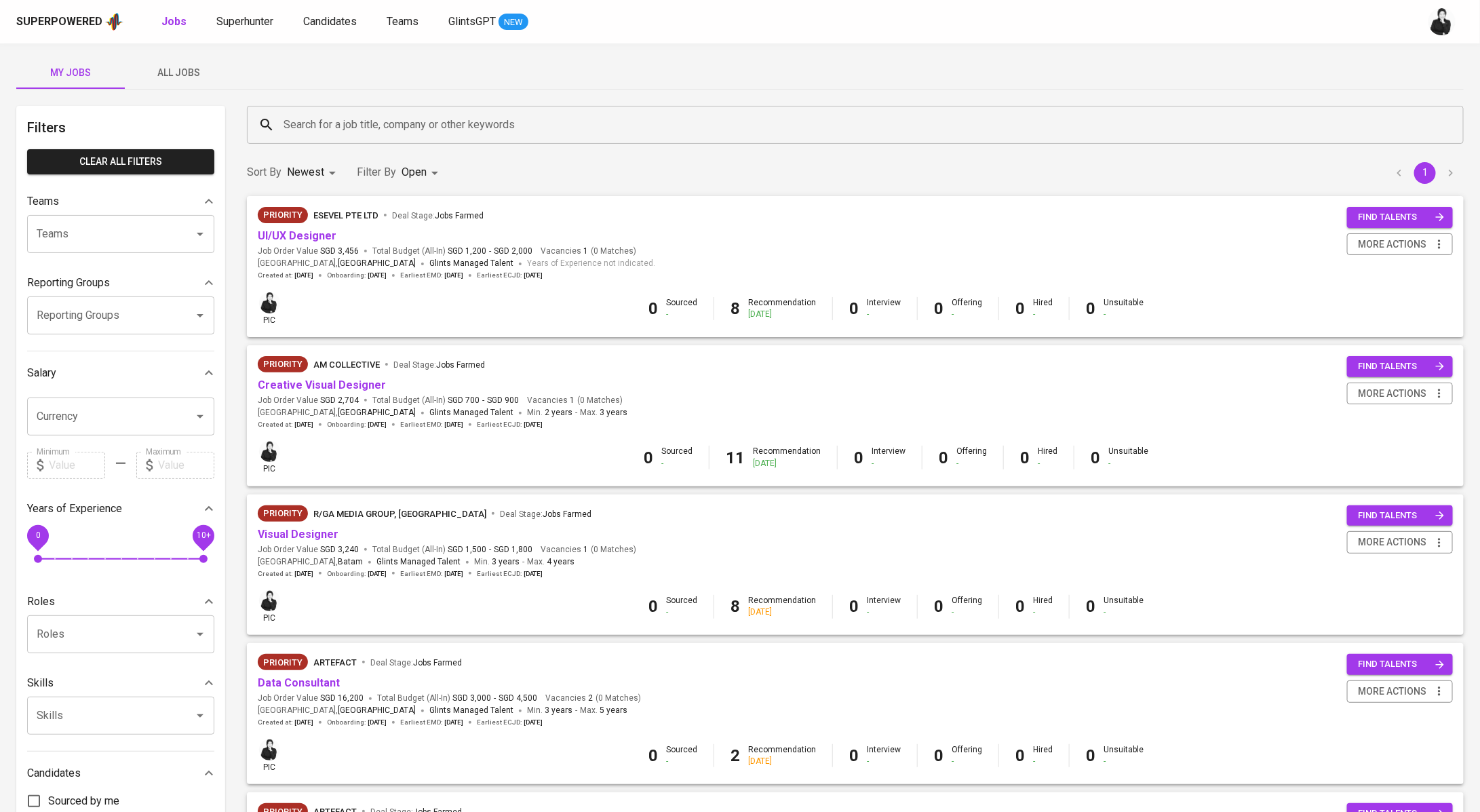
scroll to position [4, 0]
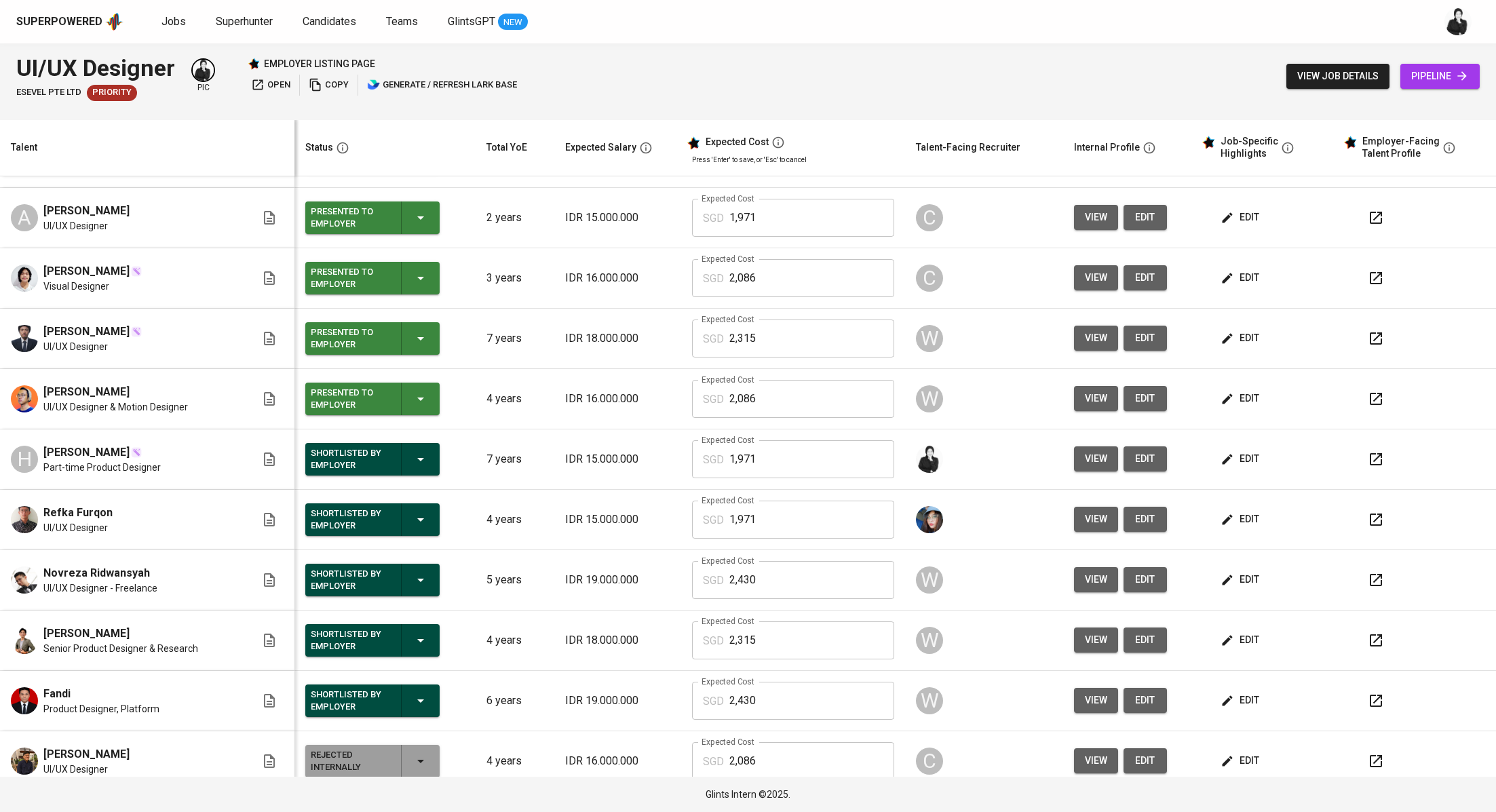
scroll to position [242, 0]
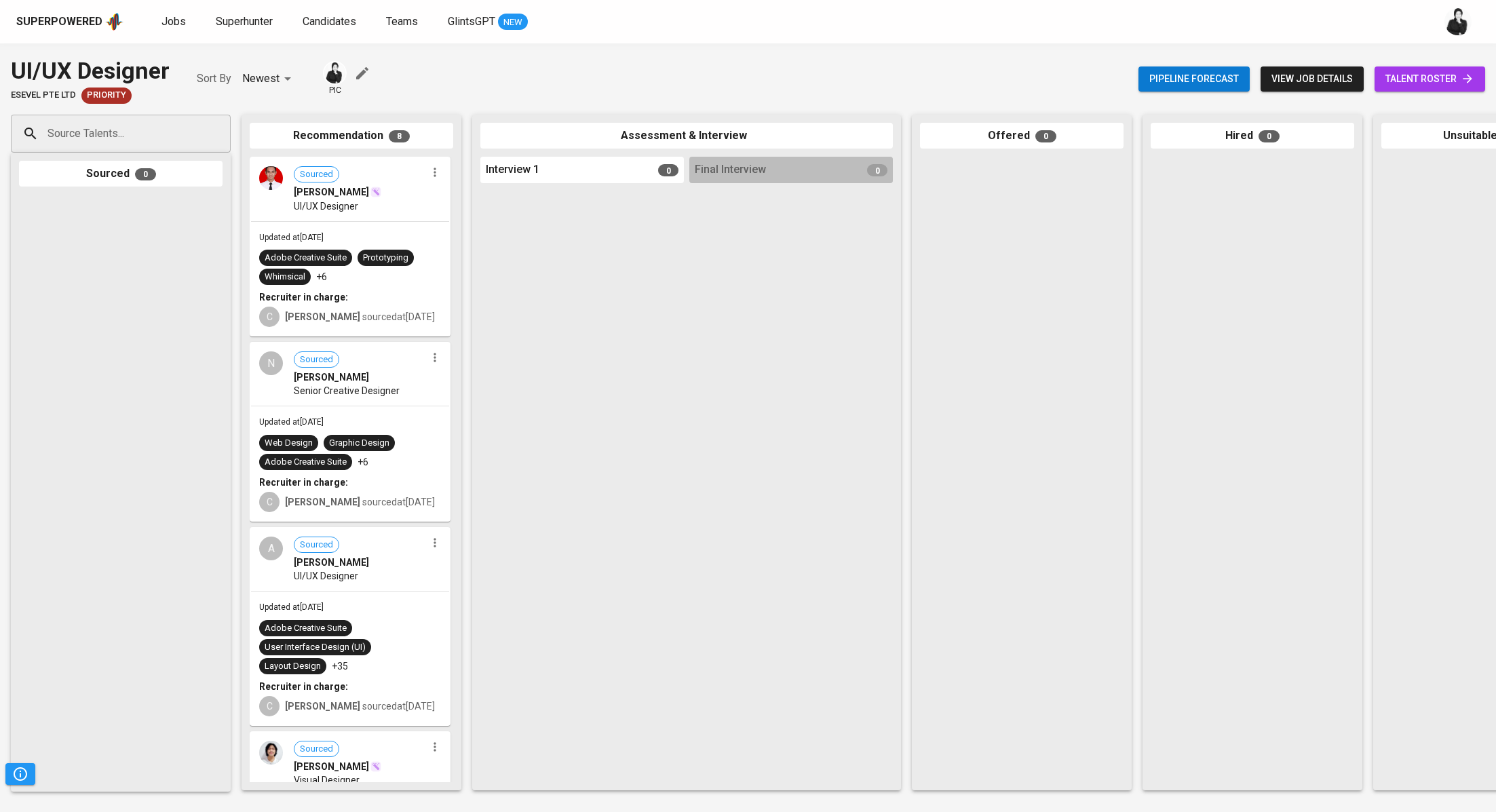
click at [1419, 82] on span "talent roster" at bounding box center [1430, 79] width 89 height 17
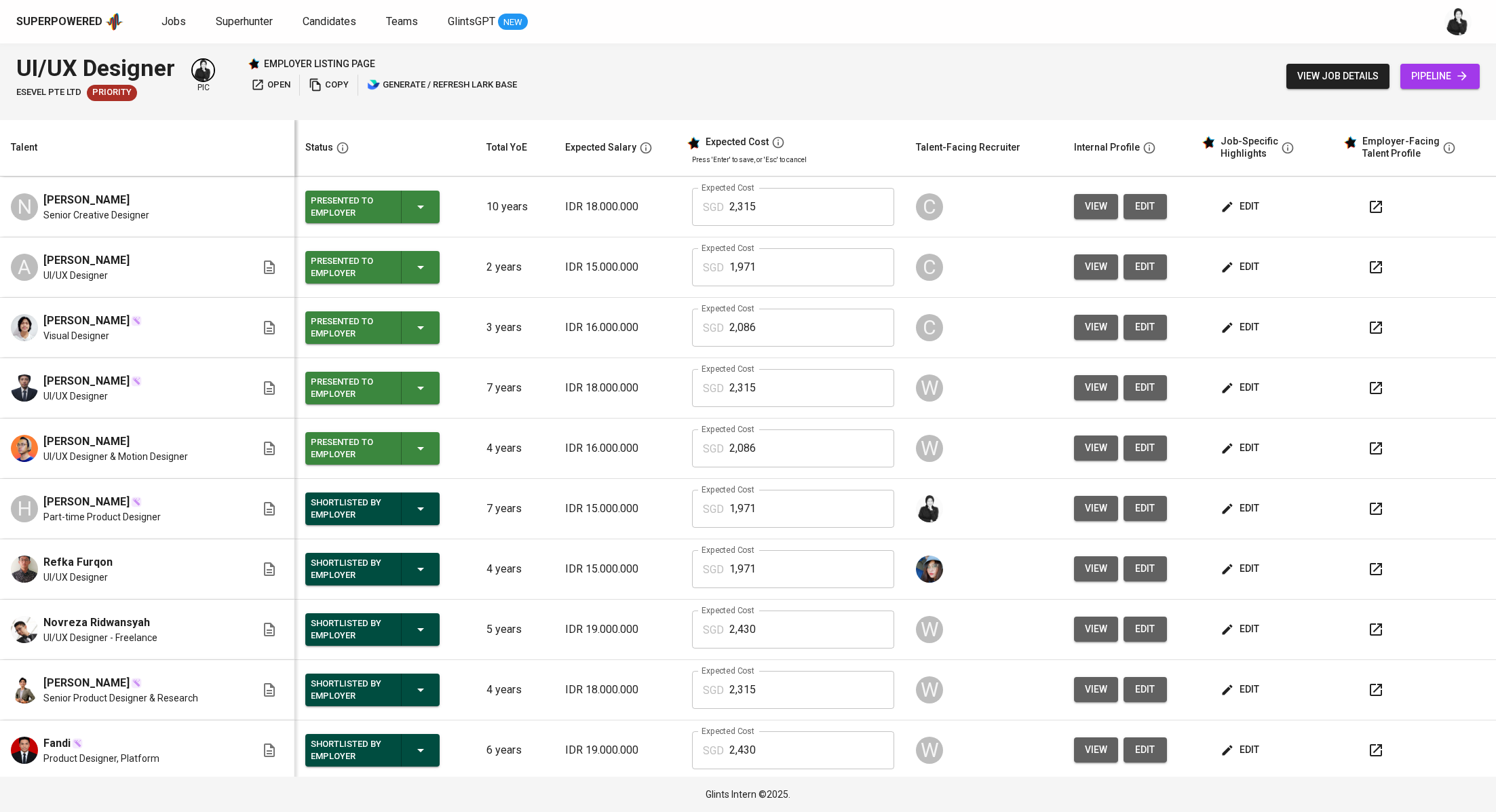
scroll to position [242, 0]
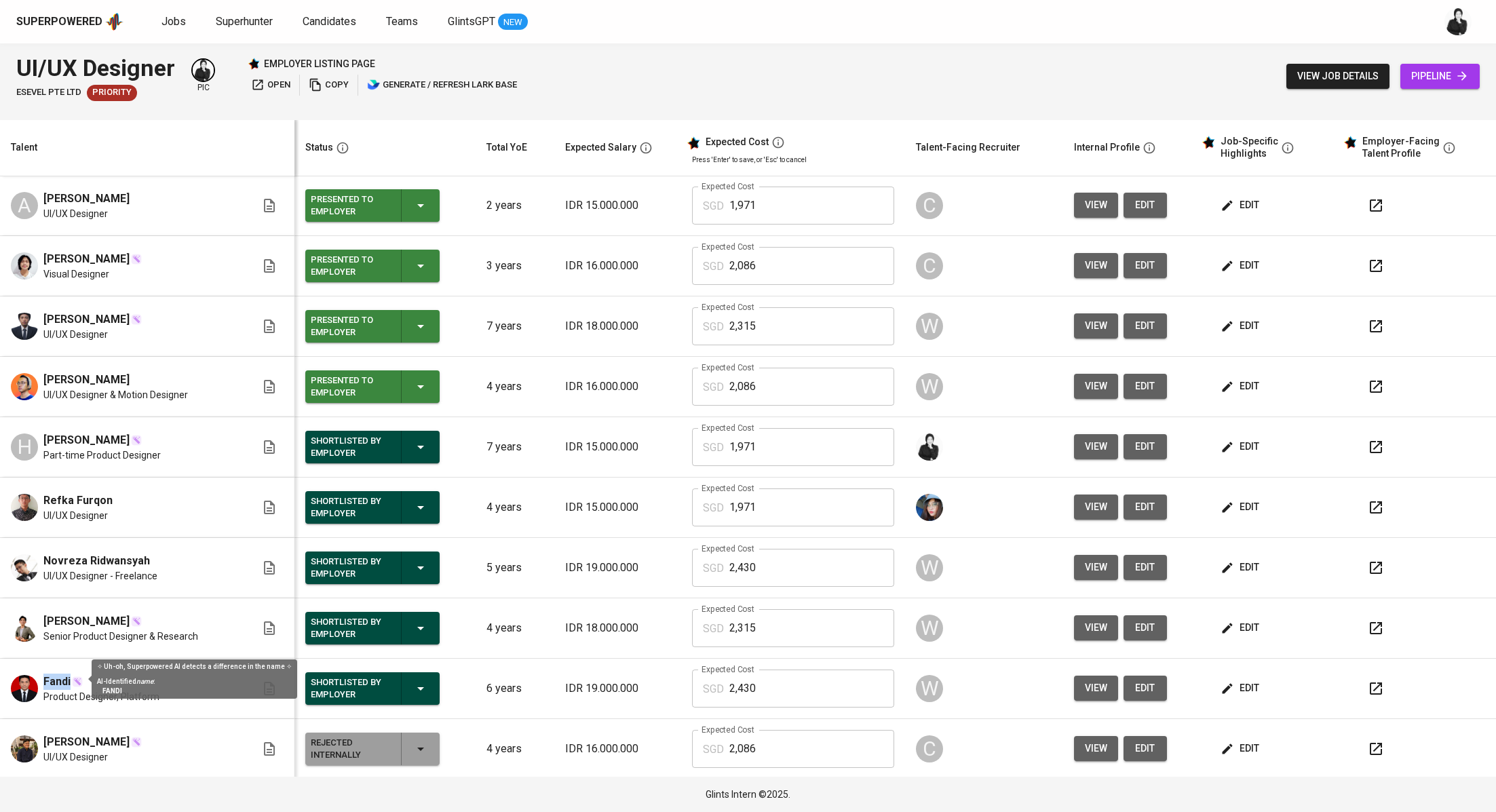
drag, startPoint x: 41, startPoint y: 679, endPoint x: 71, endPoint y: 678, distance: 30.0
click at [71, 678] on div "Fandi Product Designer, Platform" at bounding box center [133, 688] width 245 height 30
copy span "Fandi"
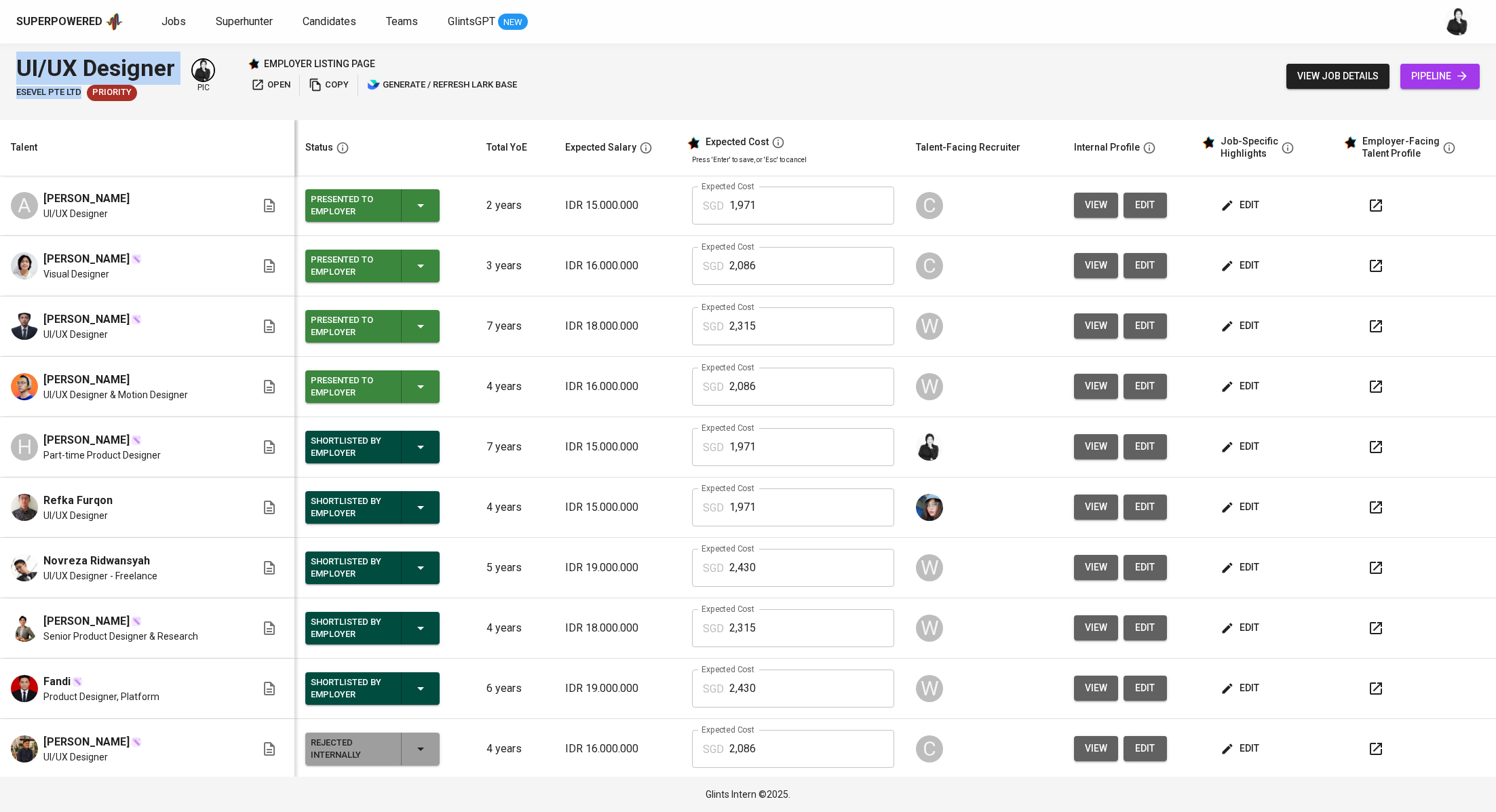
drag, startPoint x: 81, startPoint y: 91, endPoint x: 0, endPoint y: 82, distance: 81.5
click at [0, 82] on div "UI/UX Designer ESEVEL PTE LTD Priority pic employer listing page open copy gene…" at bounding box center [748, 76] width 1496 height 66
copy div "UI/UX Designer ESEVEL PTE LTD"
drag, startPoint x: 108, startPoint y: 621, endPoint x: 22, endPoint y: 620, distance: 86.0
click at [22, 620] on div "Yusron Taufiq Senior Product Designer & Research" at bounding box center [133, 628] width 245 height 30
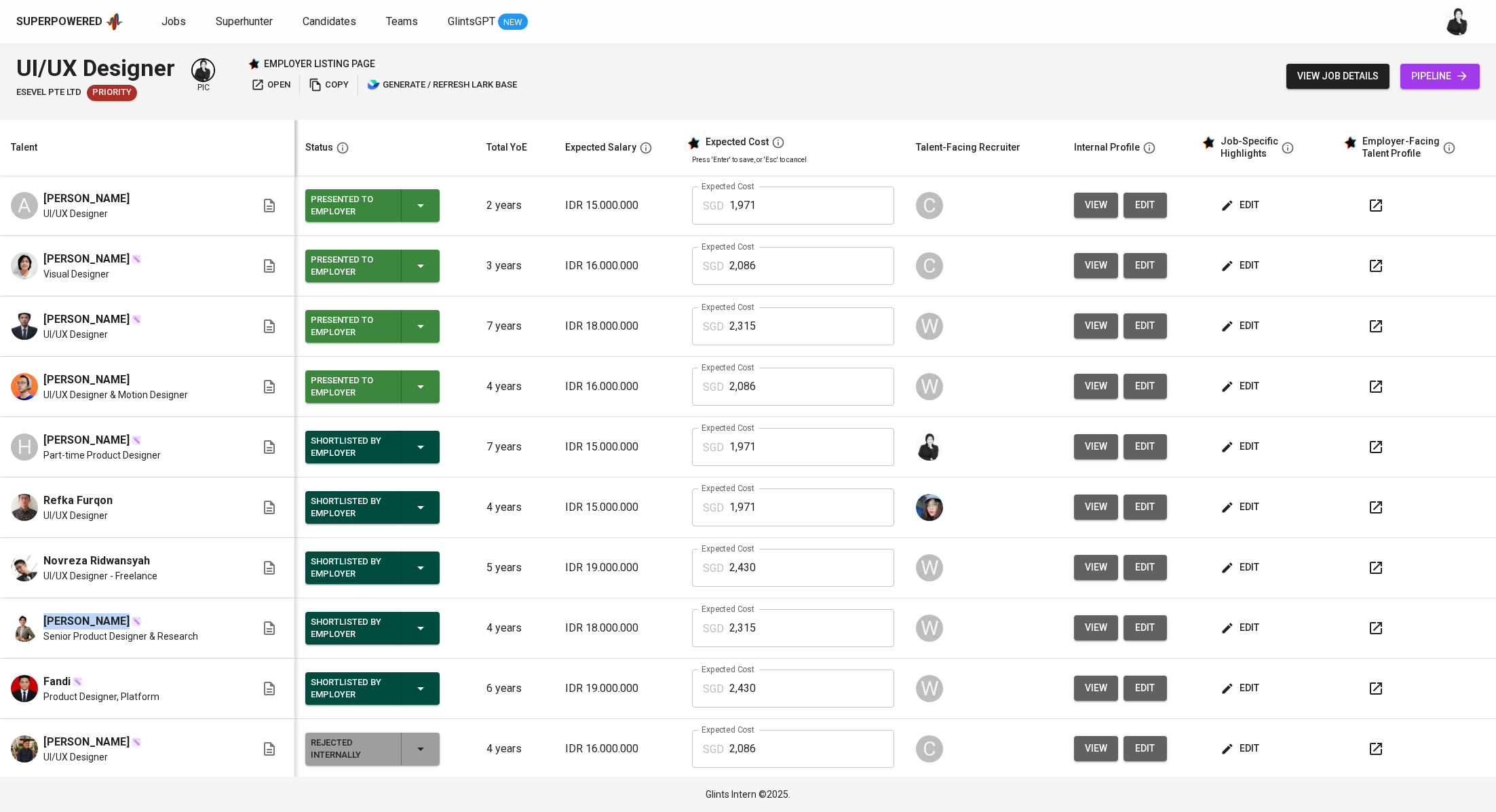
copy span "[PERSON_NAME]"
drag, startPoint x: 132, startPoint y: 558, endPoint x: 43, endPoint y: 559, distance: 89.0
click at [43, 559] on div "Novreza Ridwansyah" at bounding box center [100, 561] width 114 height 16
copy span "Novreza Ridwansyah"
drag, startPoint x: 102, startPoint y: 496, endPoint x: 65, endPoint y: 484, distance: 38.9
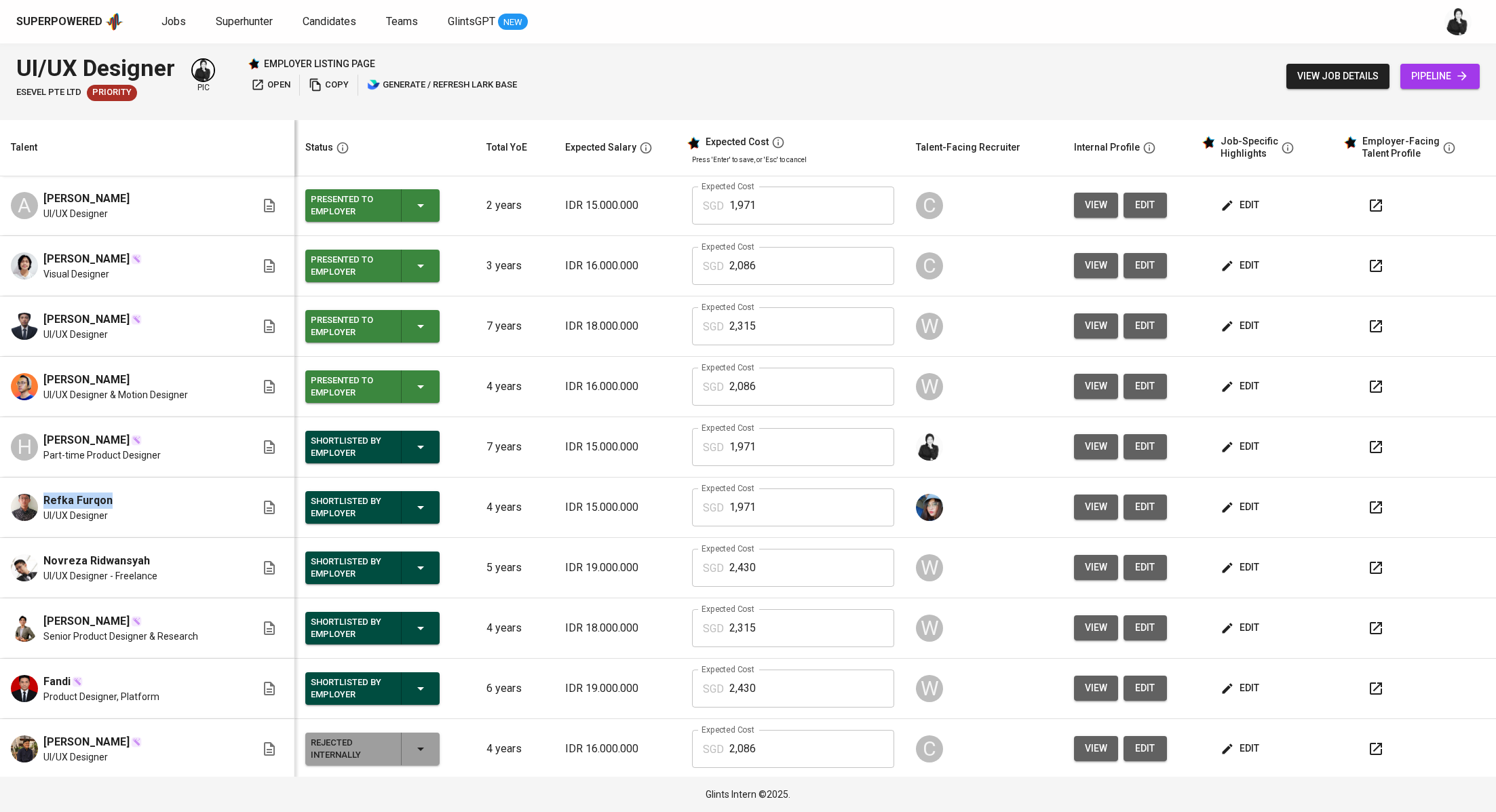
click at [41, 498] on div "Refka Furqon UI/UX Designer" at bounding box center [133, 507] width 245 height 30
copy span "Refka Furqon"
drag, startPoint x: 141, startPoint y: 440, endPoint x: 43, endPoint y: 444, distance: 98.1
click at [43, 444] on span "Hendrawan Fernando" at bounding box center [86, 440] width 86 height 16
copy span "Hendrawan Fernando"
